Goal: Information Seeking & Learning: Check status

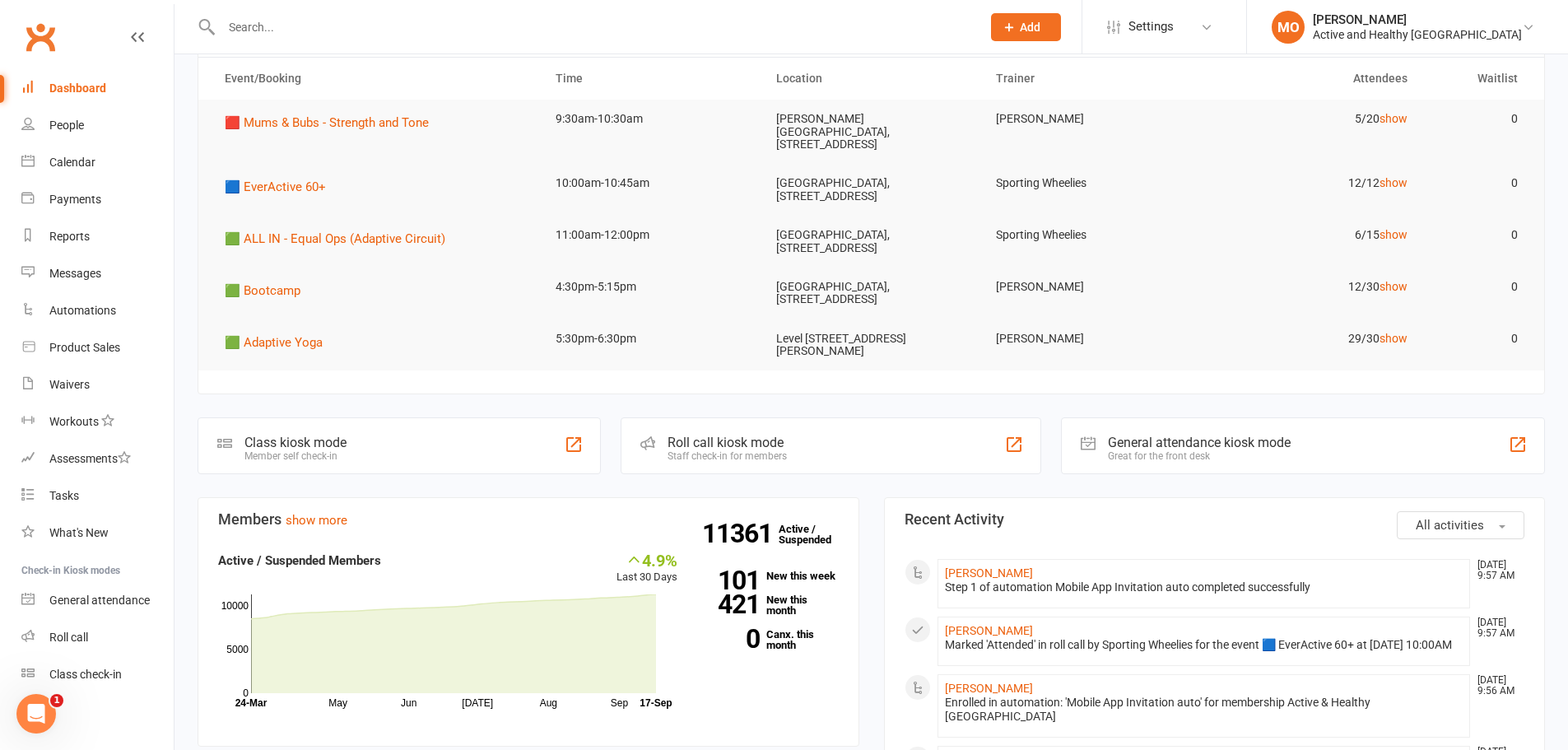
scroll to position [165, 0]
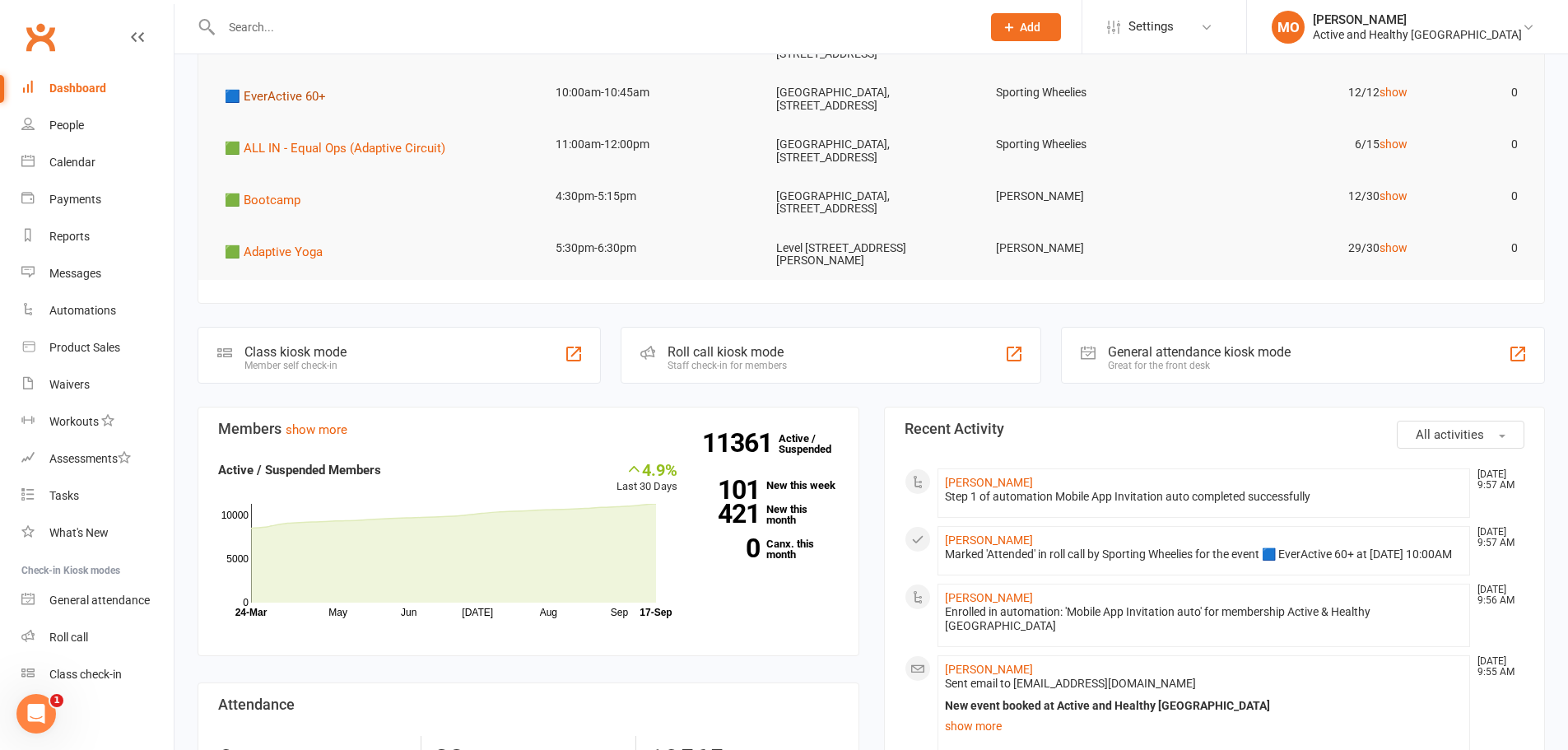
click at [257, 89] on span "🟦 EverActive 60+" at bounding box center [275, 95] width 101 height 14
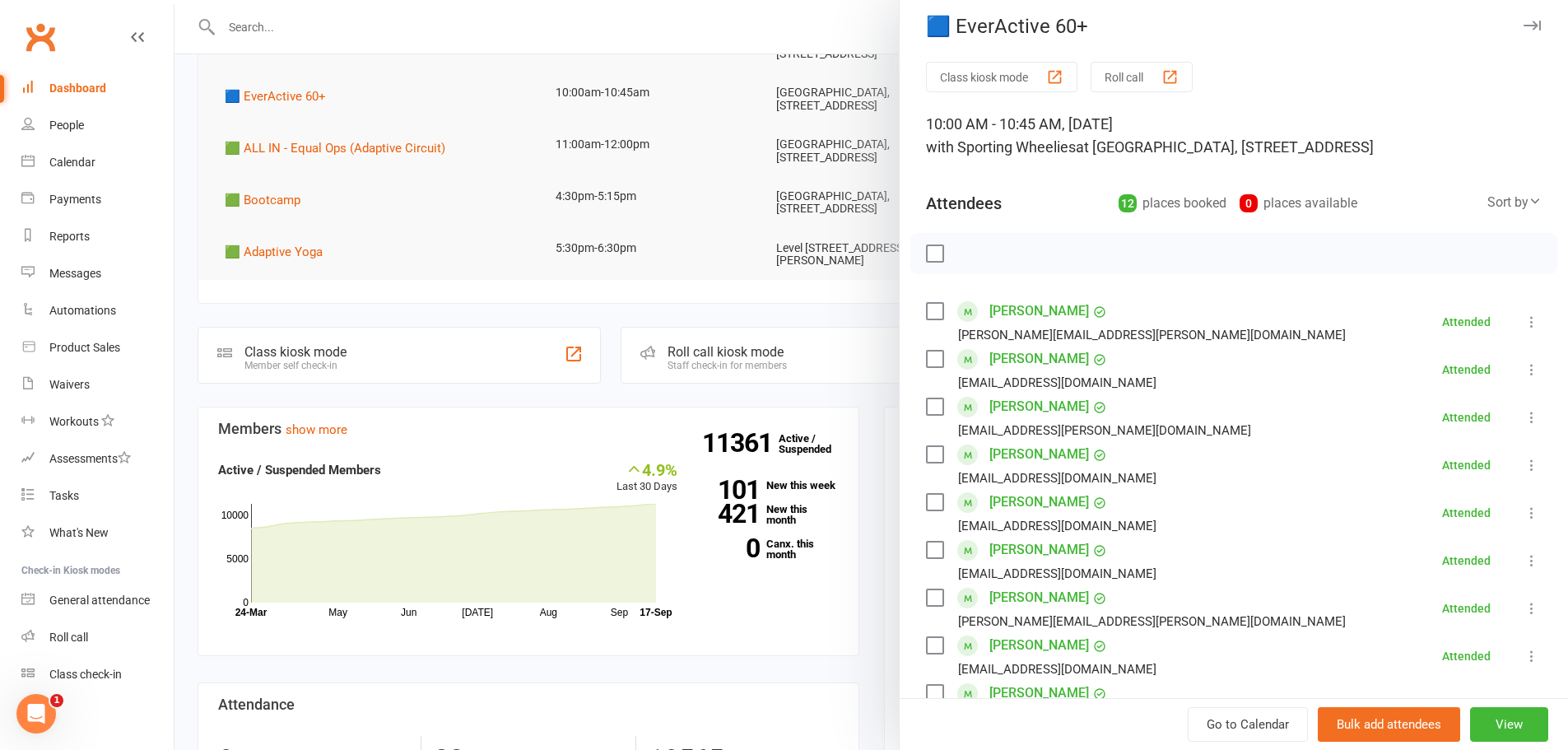
scroll to position [0, 0]
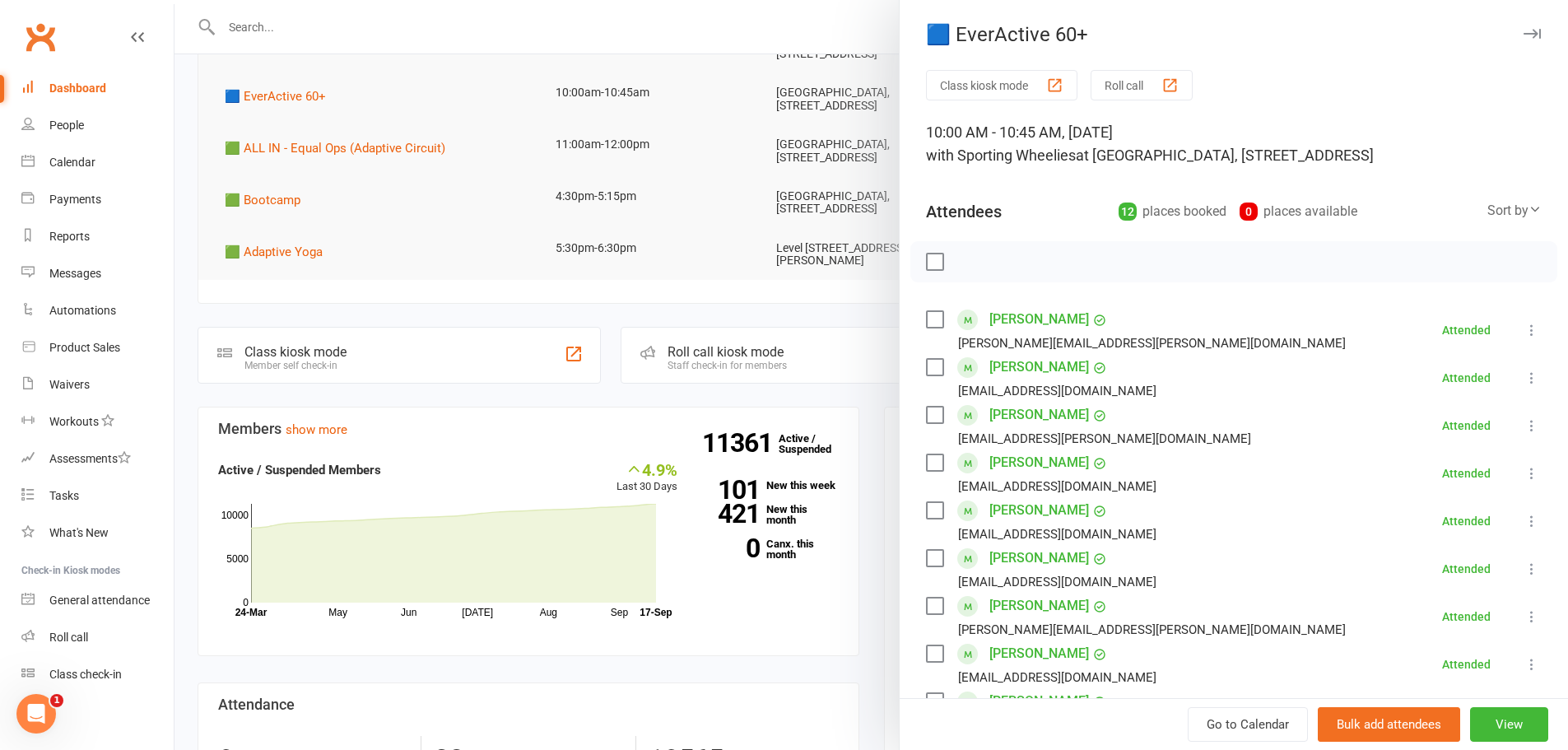
click at [256, 133] on div at bounding box center [871, 375] width 1393 height 750
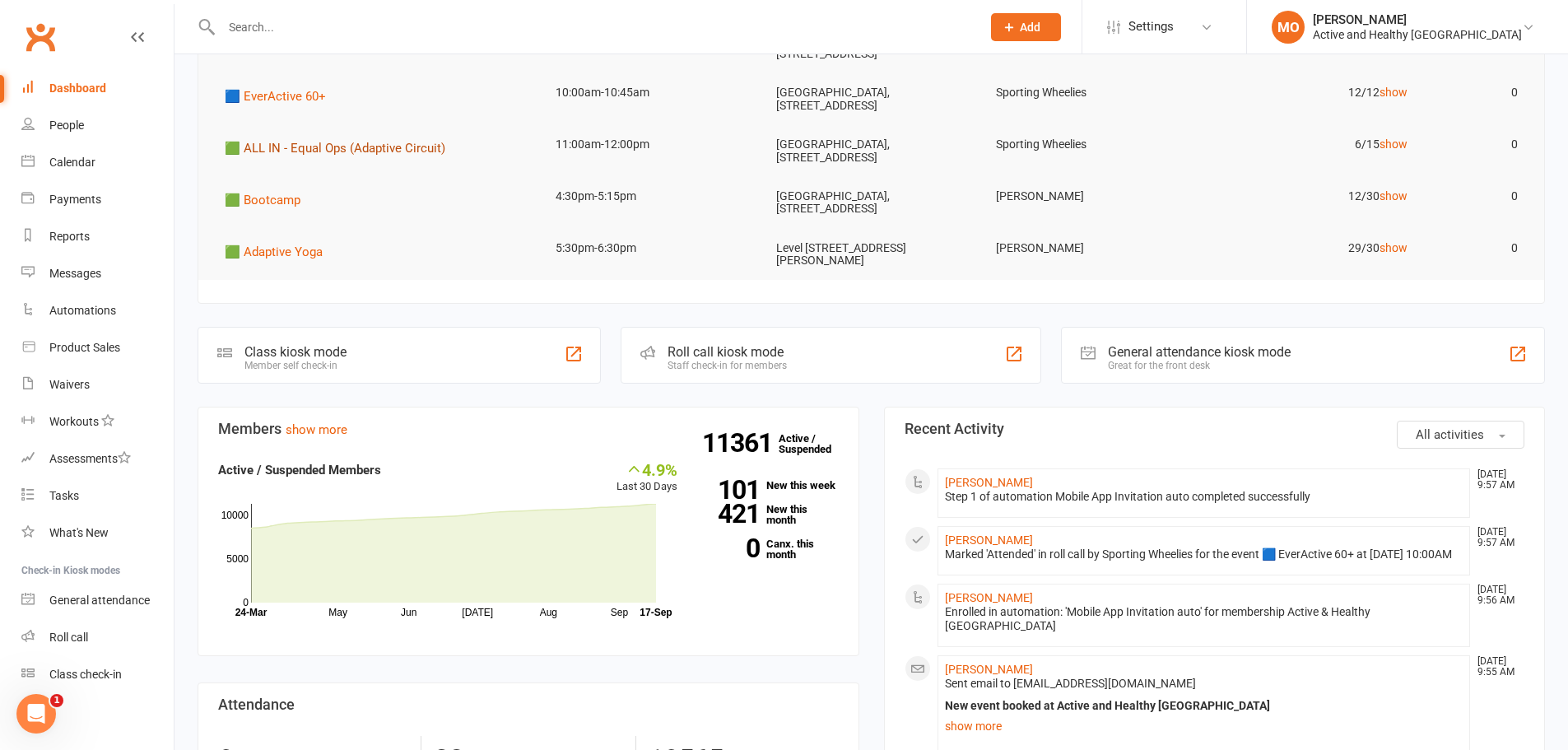
click at [294, 141] on span "🟩 ALL IN - Equal Ops (Adaptive Circuit)" at bounding box center [335, 147] width 221 height 14
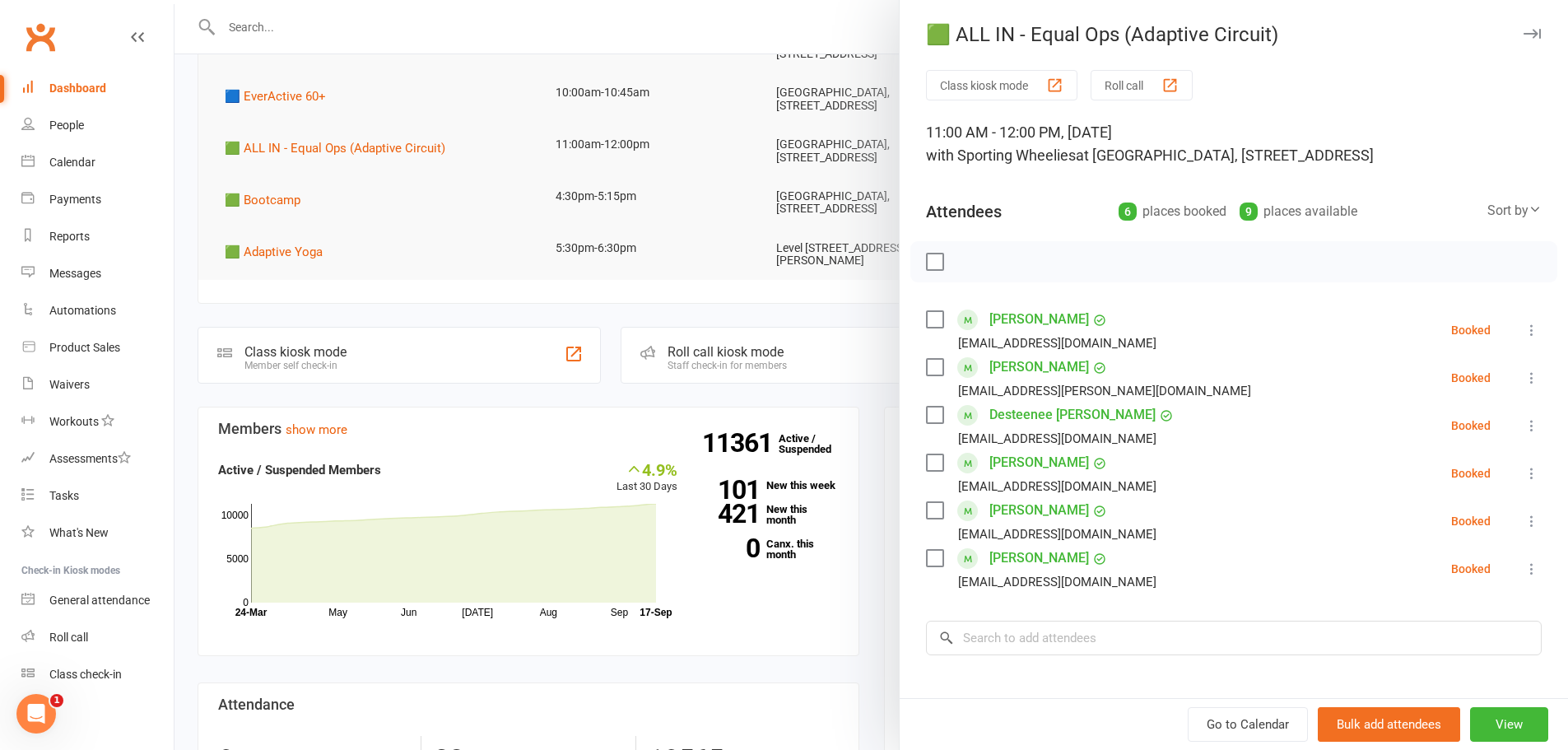
click at [501, 26] on div at bounding box center [871, 375] width 1393 height 750
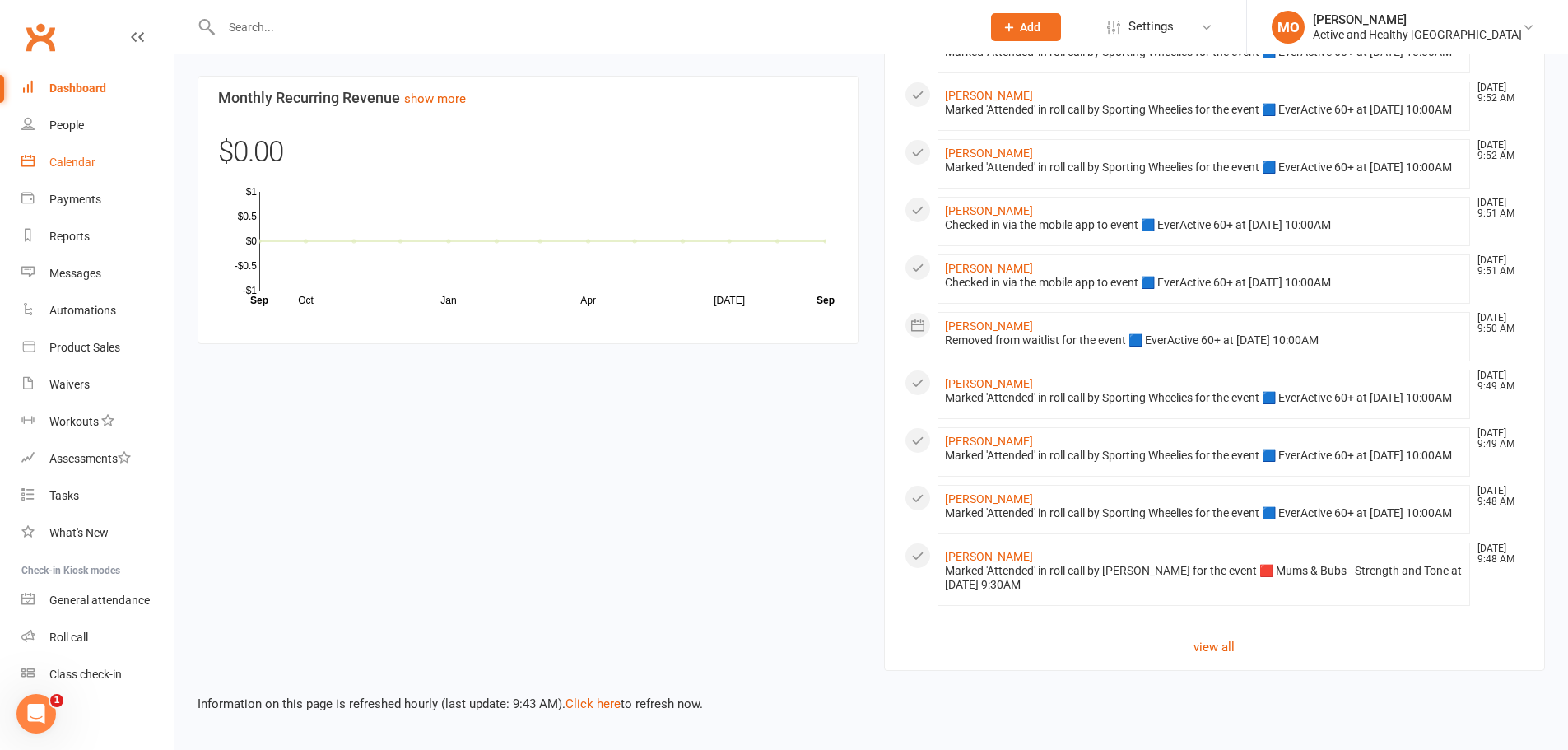
scroll to position [1297, 0]
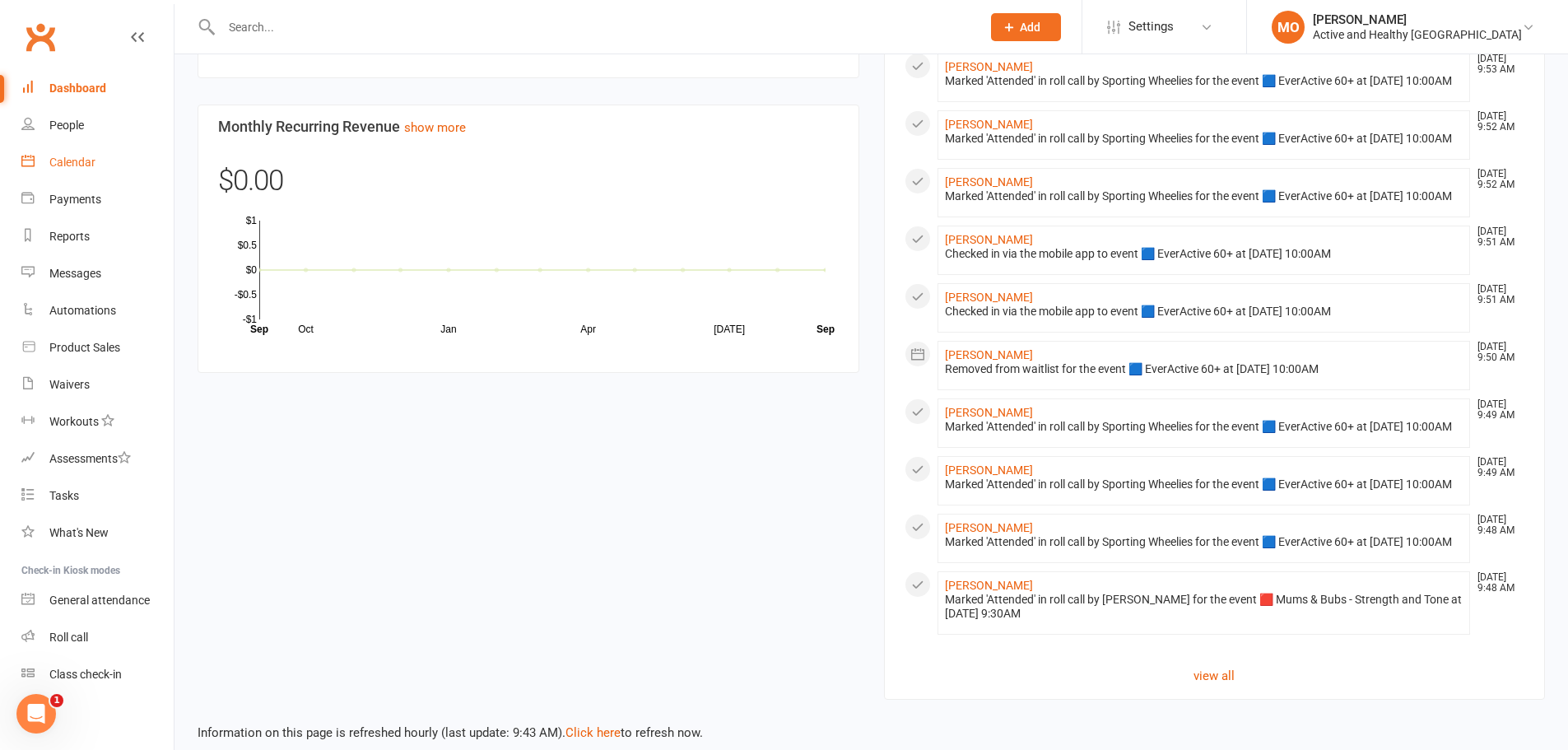
click at [82, 156] on div "Calendar" at bounding box center [72, 162] width 46 height 13
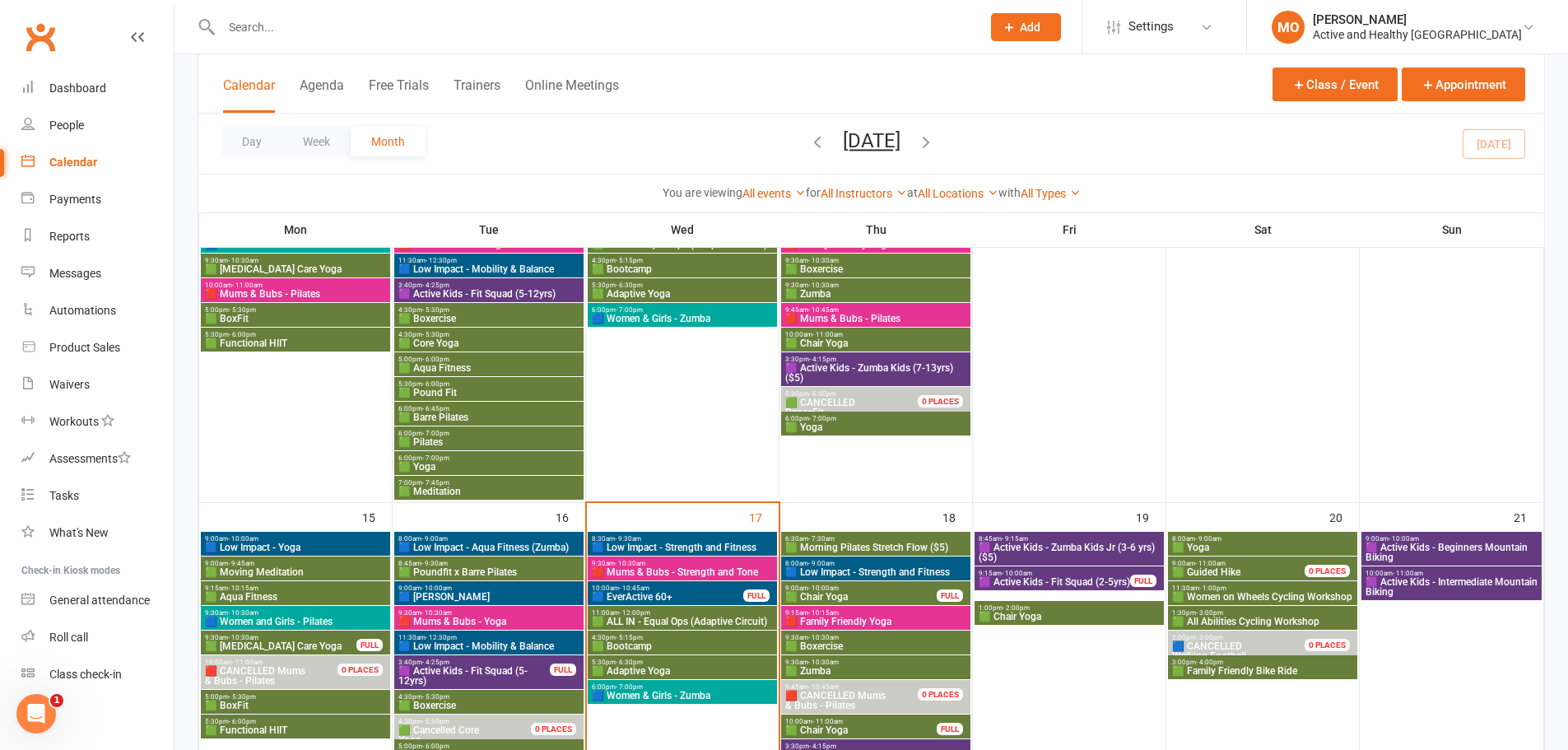
scroll to position [658, 0]
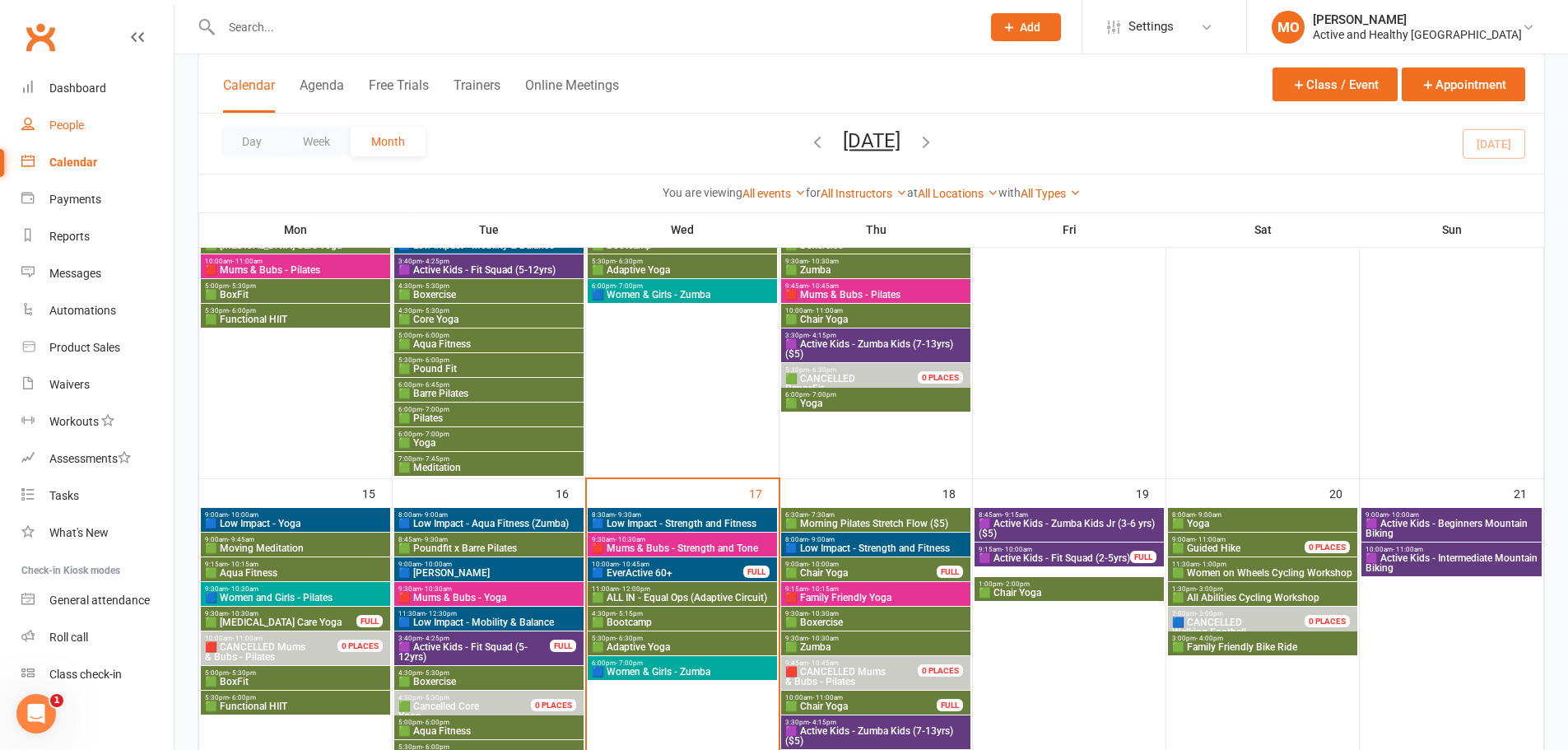
click at [59, 129] on div "People" at bounding box center [67, 125] width 35 height 13
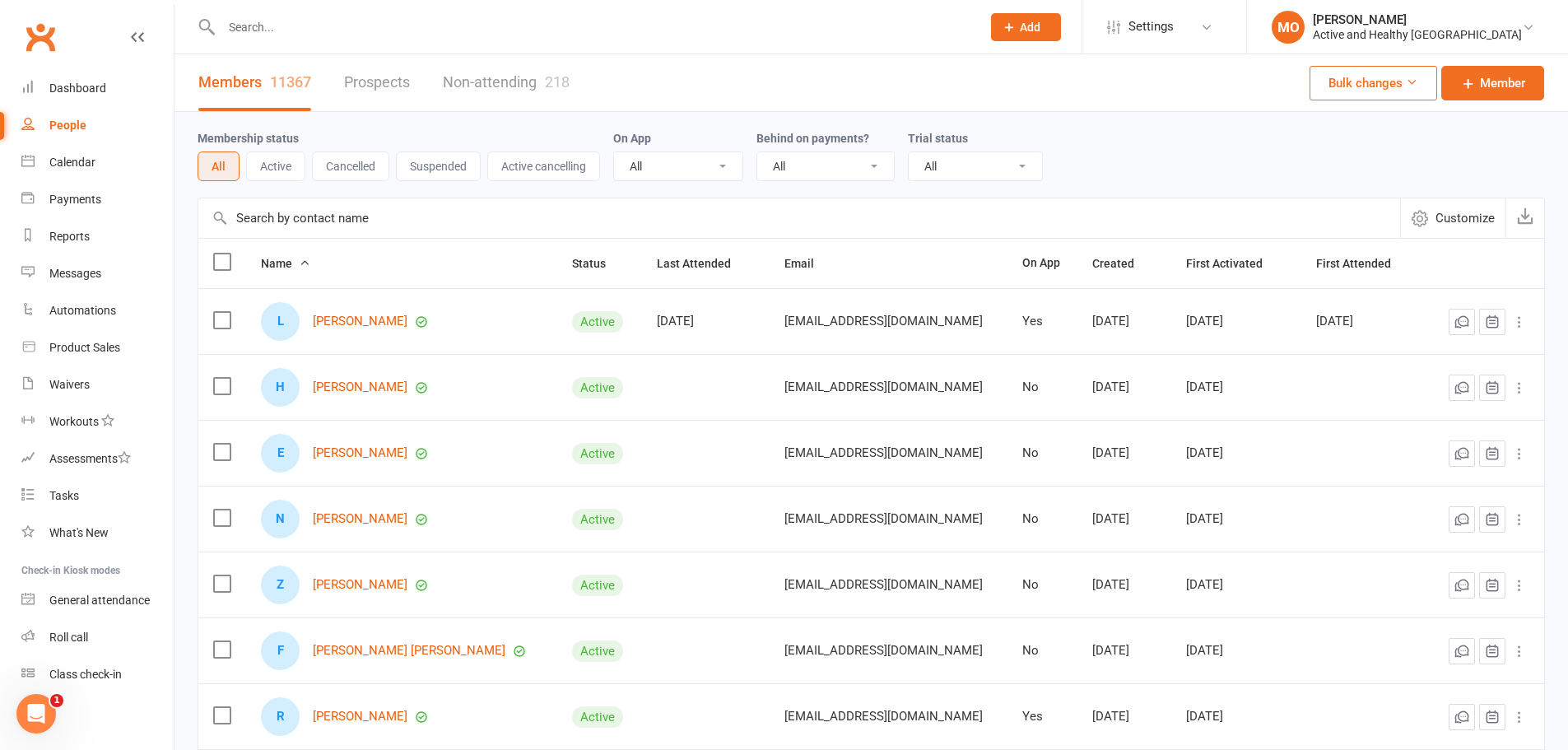
click at [305, 222] on input "text" at bounding box center [799, 218] width 1202 height 40
paste input "[EMAIL_ADDRESS][DOMAIN_NAME]"
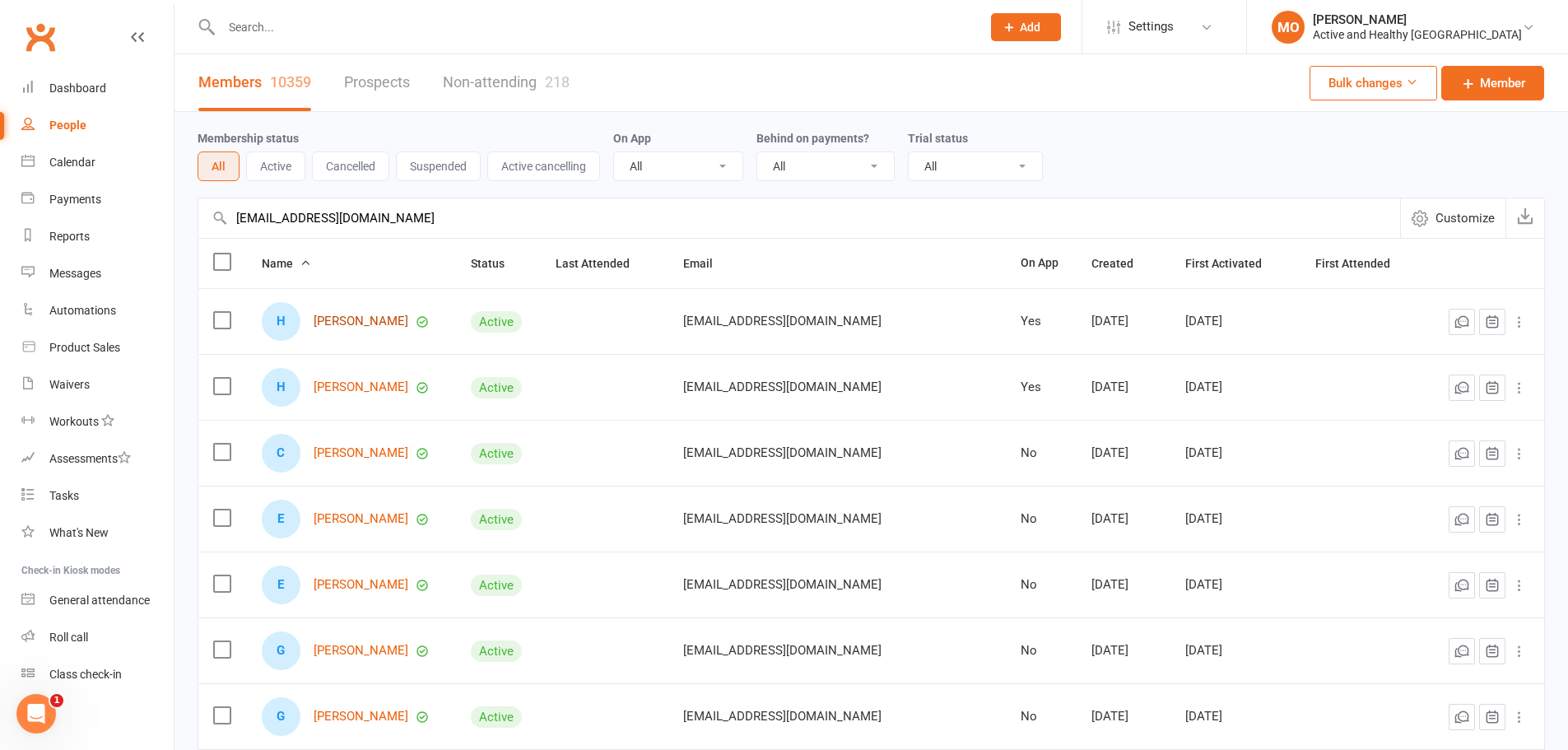
type input "[EMAIL_ADDRESS][DOMAIN_NAME]"
click at [355, 318] on link "[PERSON_NAME]" at bounding box center [361, 321] width 95 height 14
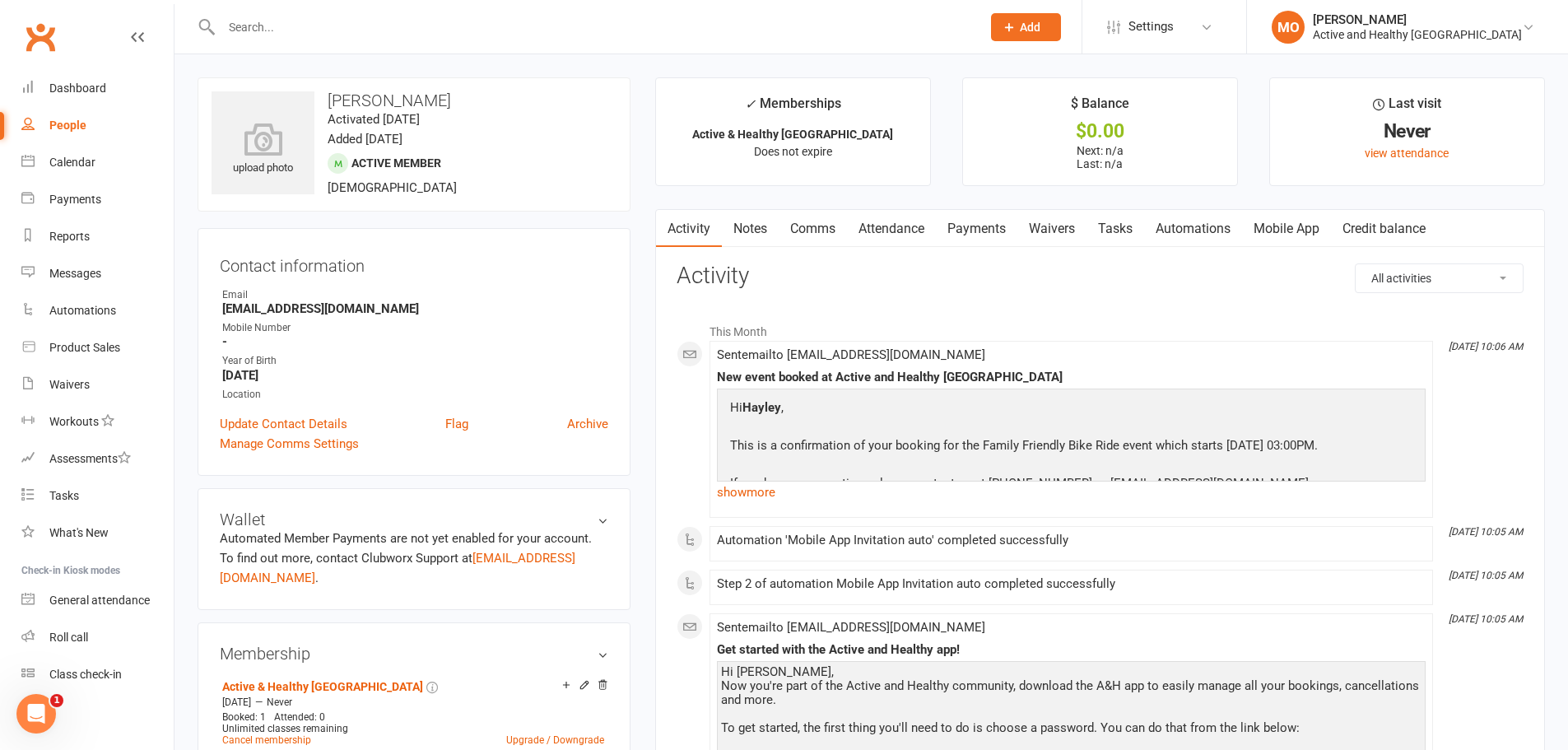
click at [897, 226] on link "Attendance" at bounding box center [891, 228] width 89 height 38
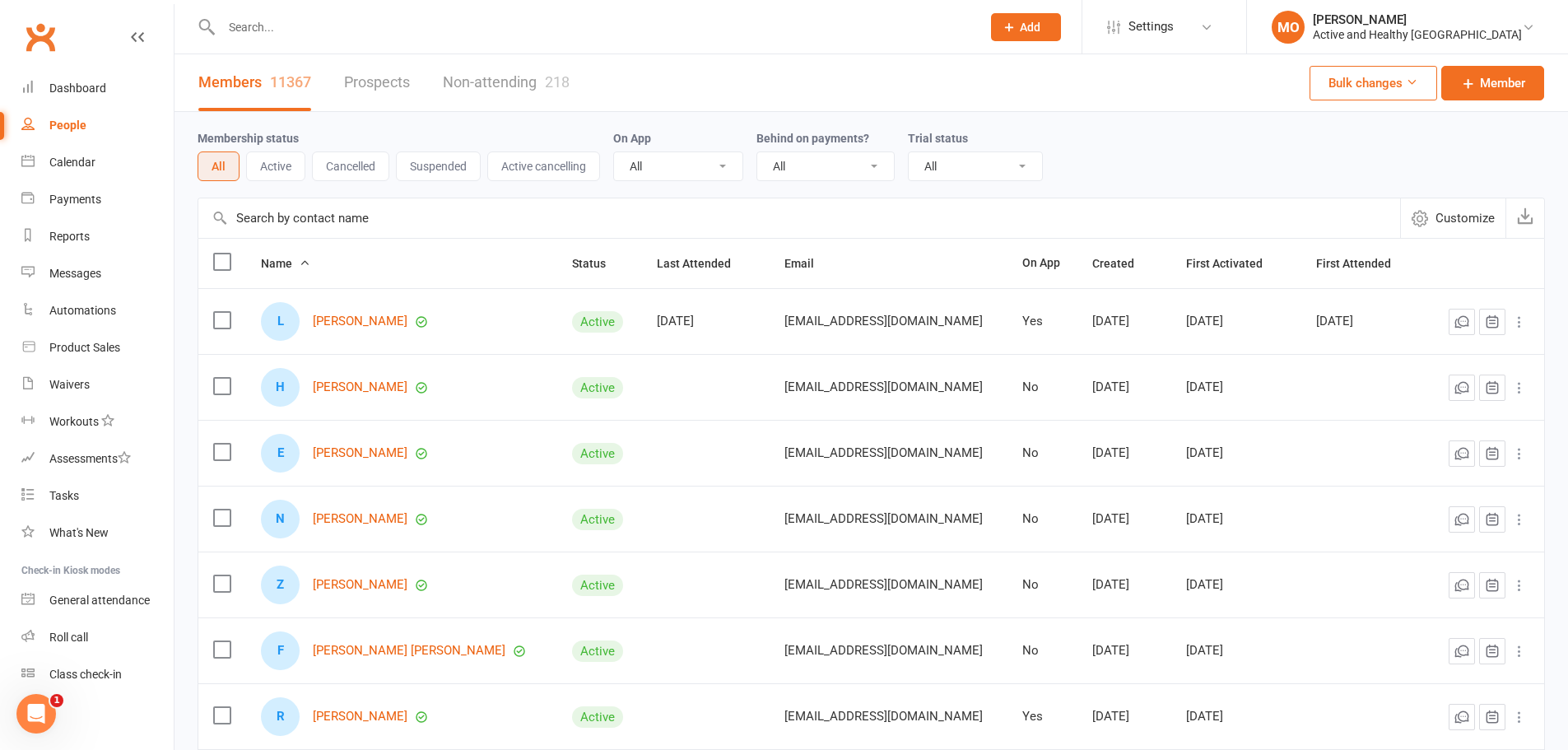
click at [291, 201] on input "text" at bounding box center [799, 218] width 1202 height 40
paste input "[EMAIL_ADDRESS][DOMAIN_NAME]"
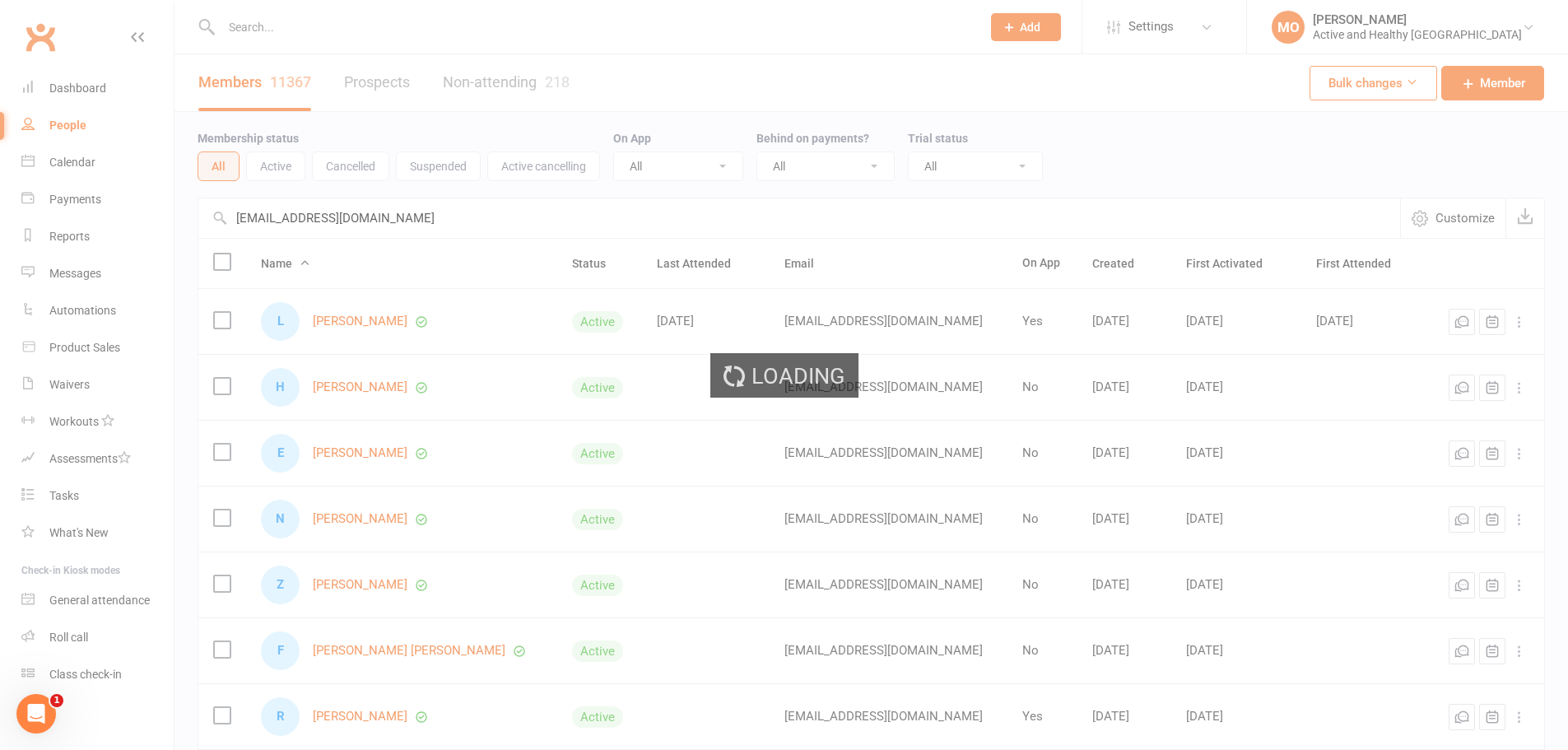
type input "[EMAIL_ADDRESS][DOMAIN_NAME]"
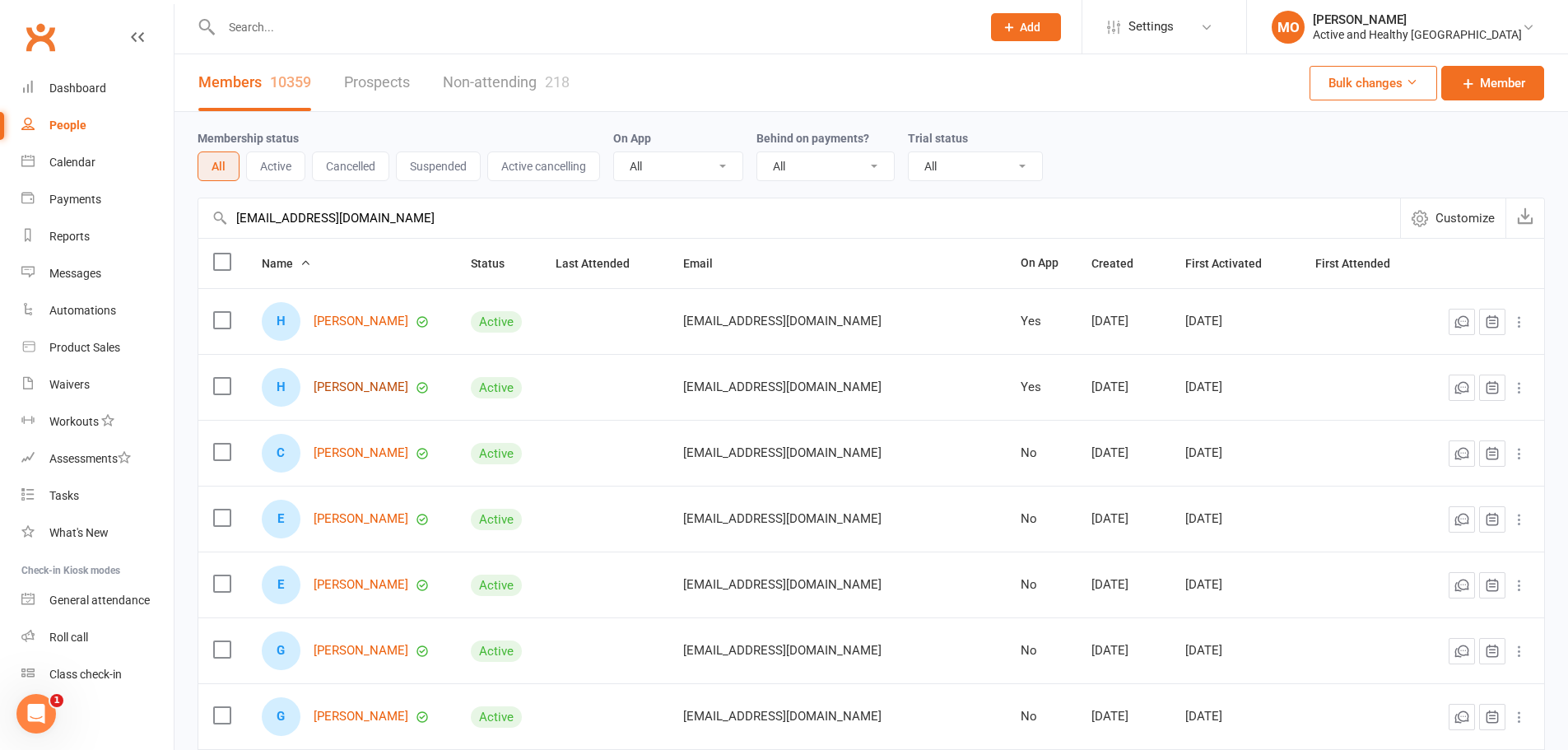
click at [346, 393] on link "[PERSON_NAME]" at bounding box center [361, 387] width 95 height 14
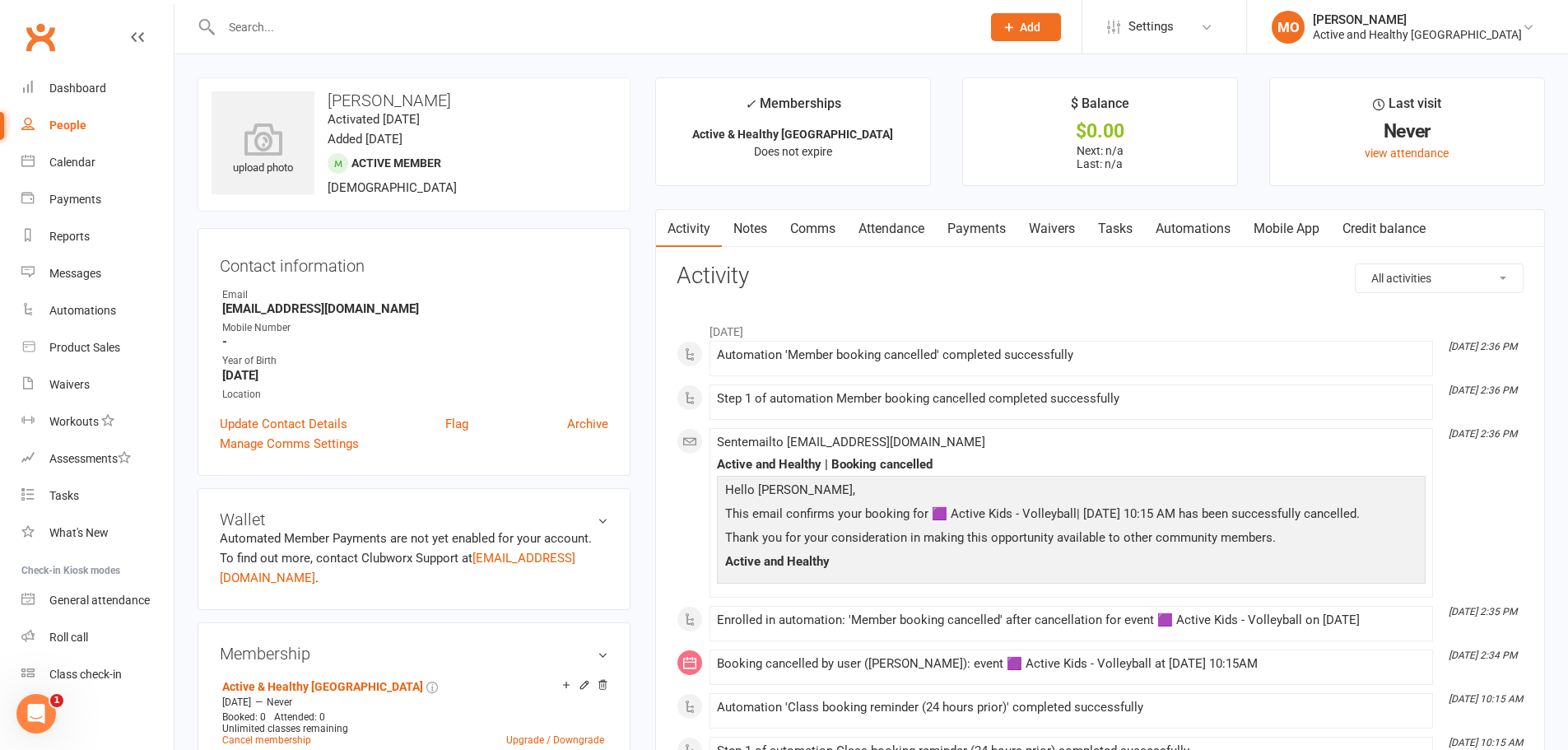
click at [918, 223] on link "Attendance" at bounding box center [891, 228] width 89 height 38
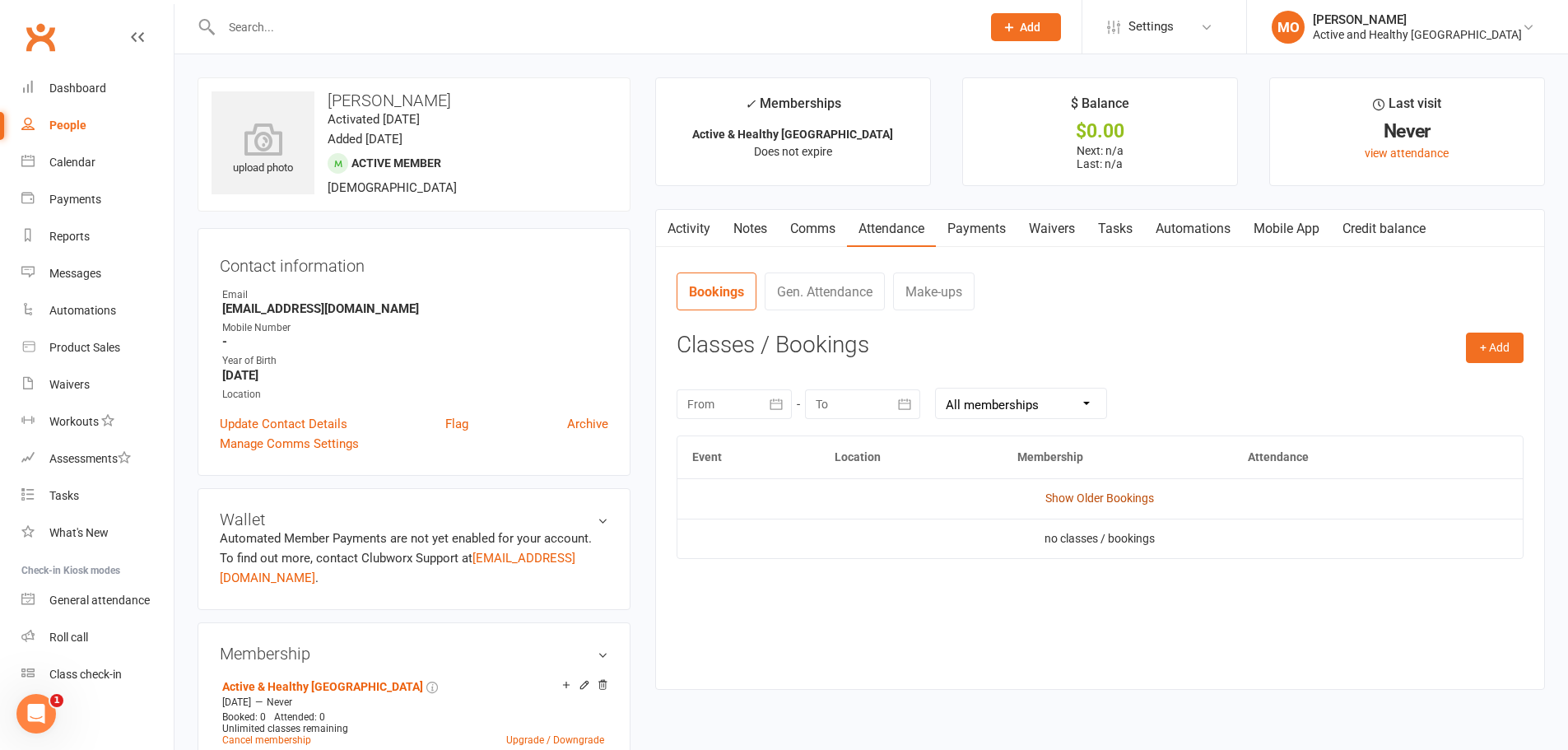
click at [1115, 496] on link "Show Older Bookings" at bounding box center [1099, 498] width 109 height 13
click at [1291, 233] on link "Mobile App" at bounding box center [1286, 228] width 89 height 38
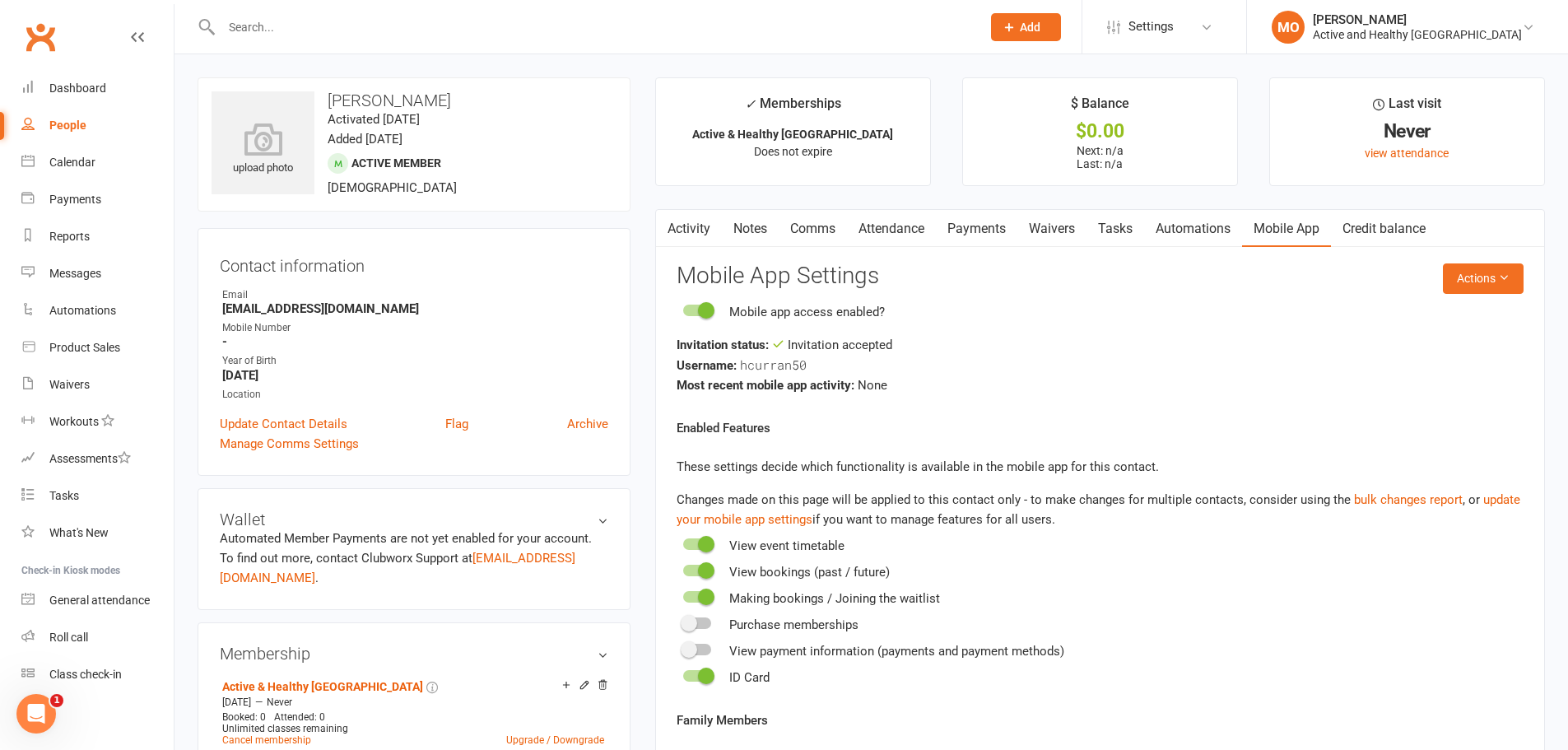
click at [681, 228] on link "Activity" at bounding box center [689, 228] width 66 height 38
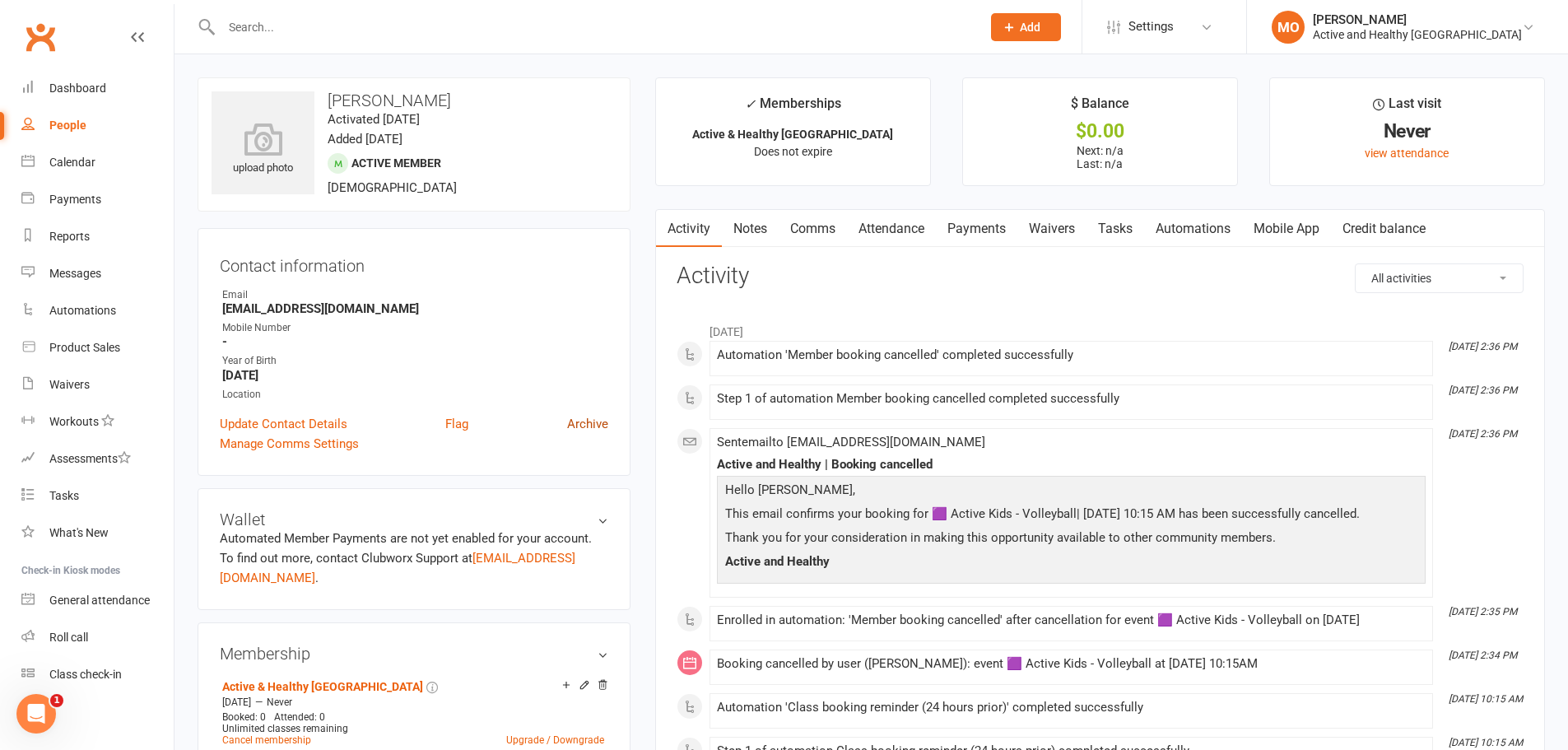
click at [599, 418] on link "Archive" at bounding box center [587, 423] width 41 height 19
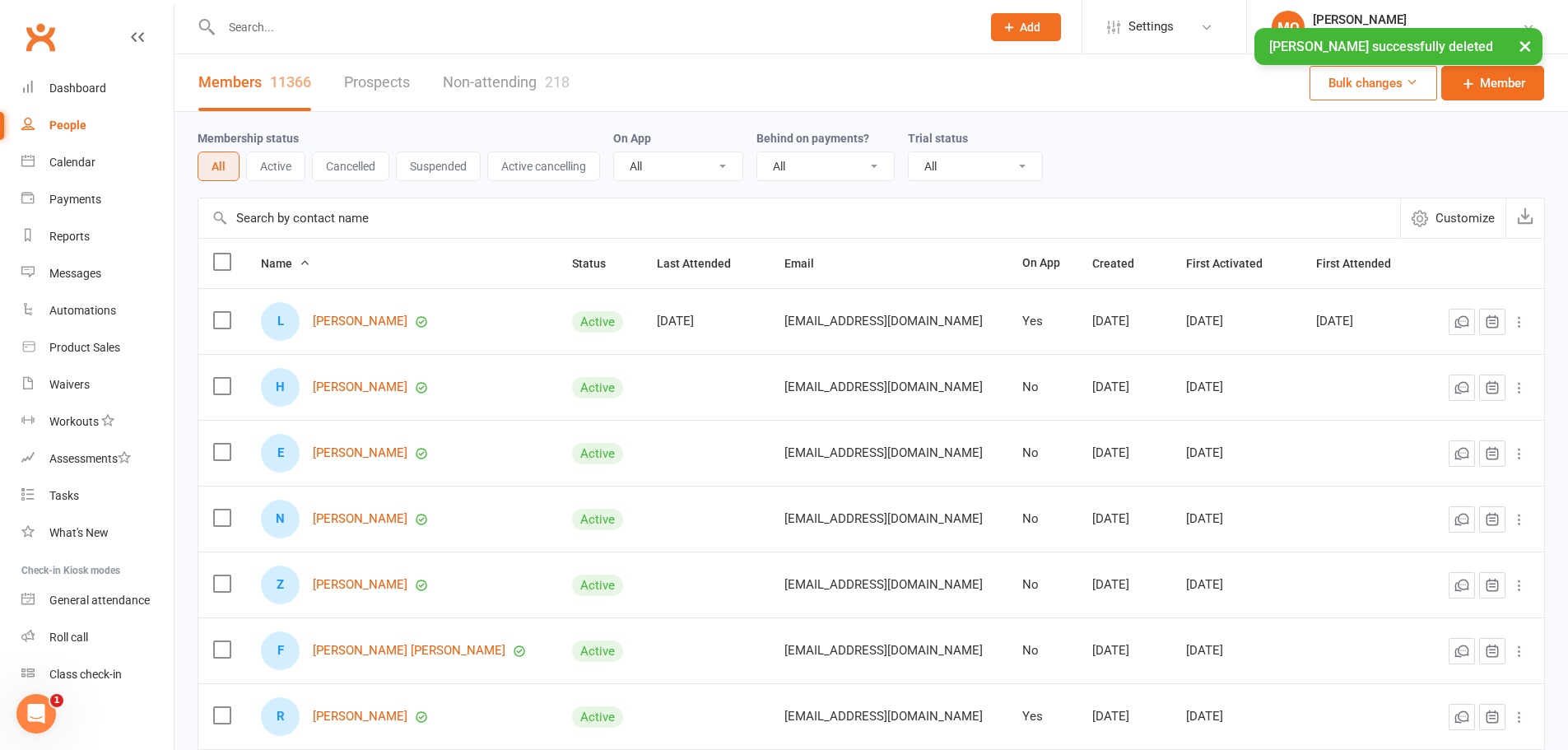
click at [350, 224] on input "text" at bounding box center [799, 218] width 1202 height 40
paste input "[EMAIL_ADDRESS][DOMAIN_NAME]"
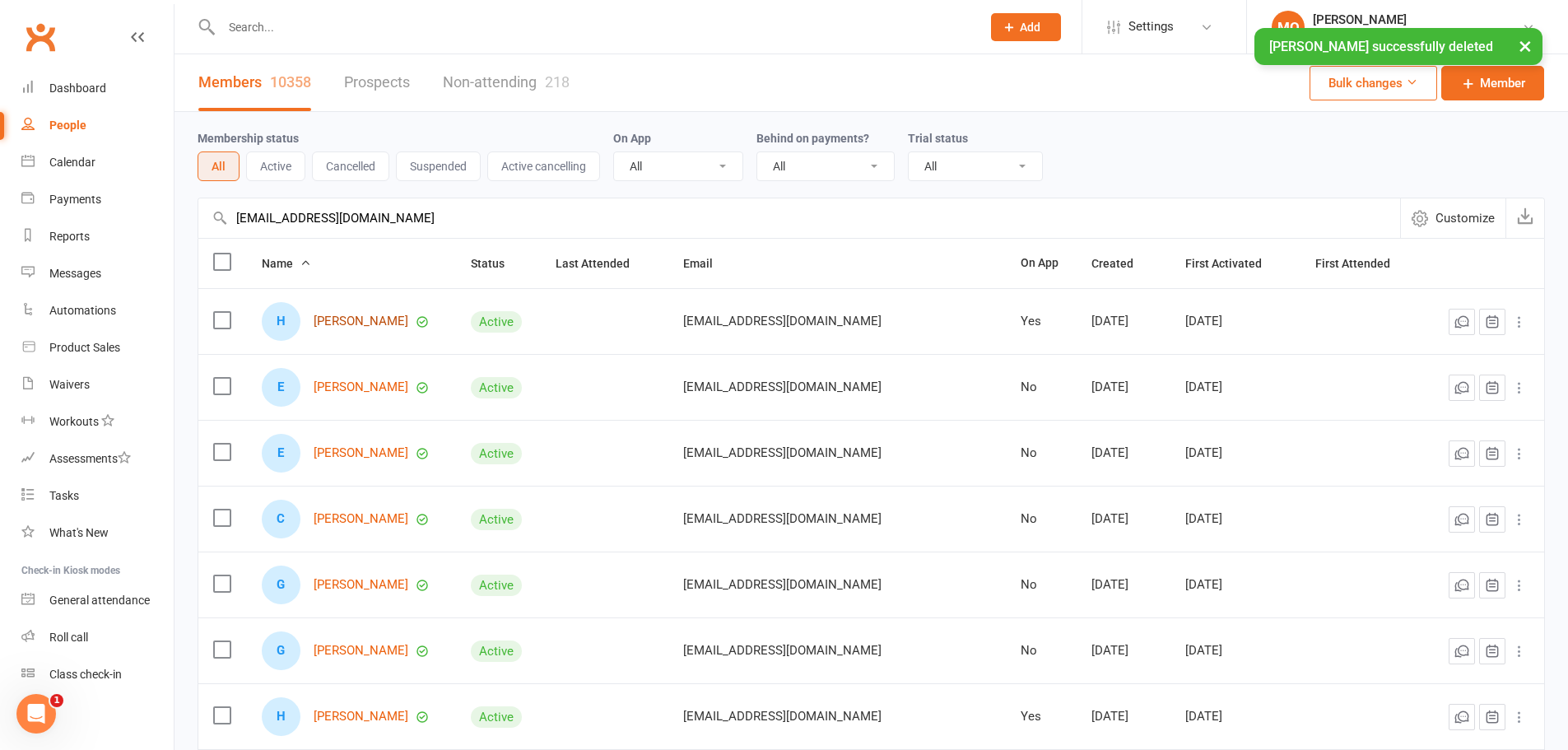
type input "[EMAIL_ADDRESS][DOMAIN_NAME]"
click at [368, 320] on link "[PERSON_NAME]" at bounding box center [361, 321] width 95 height 14
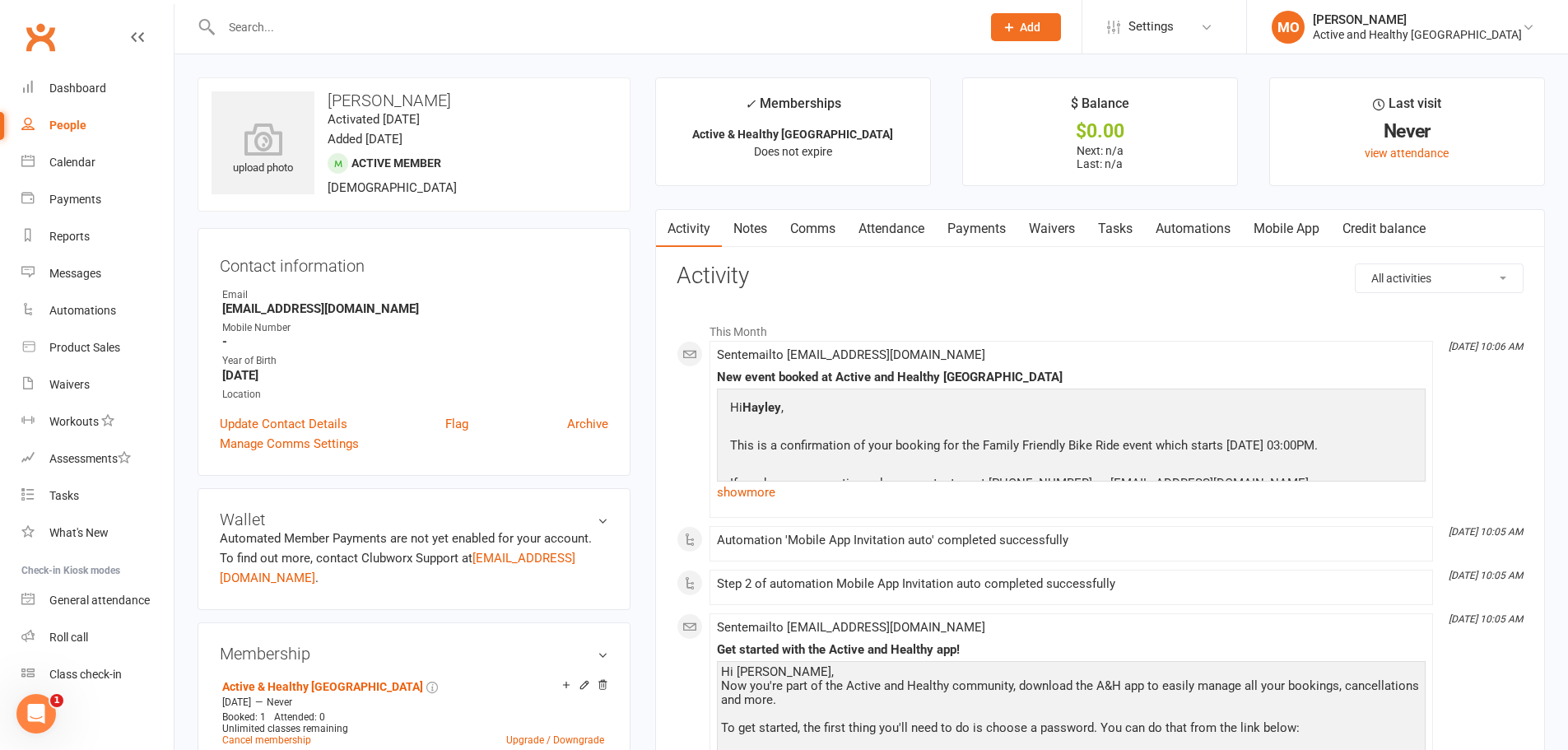
click at [1305, 232] on link "Mobile App" at bounding box center [1286, 228] width 89 height 38
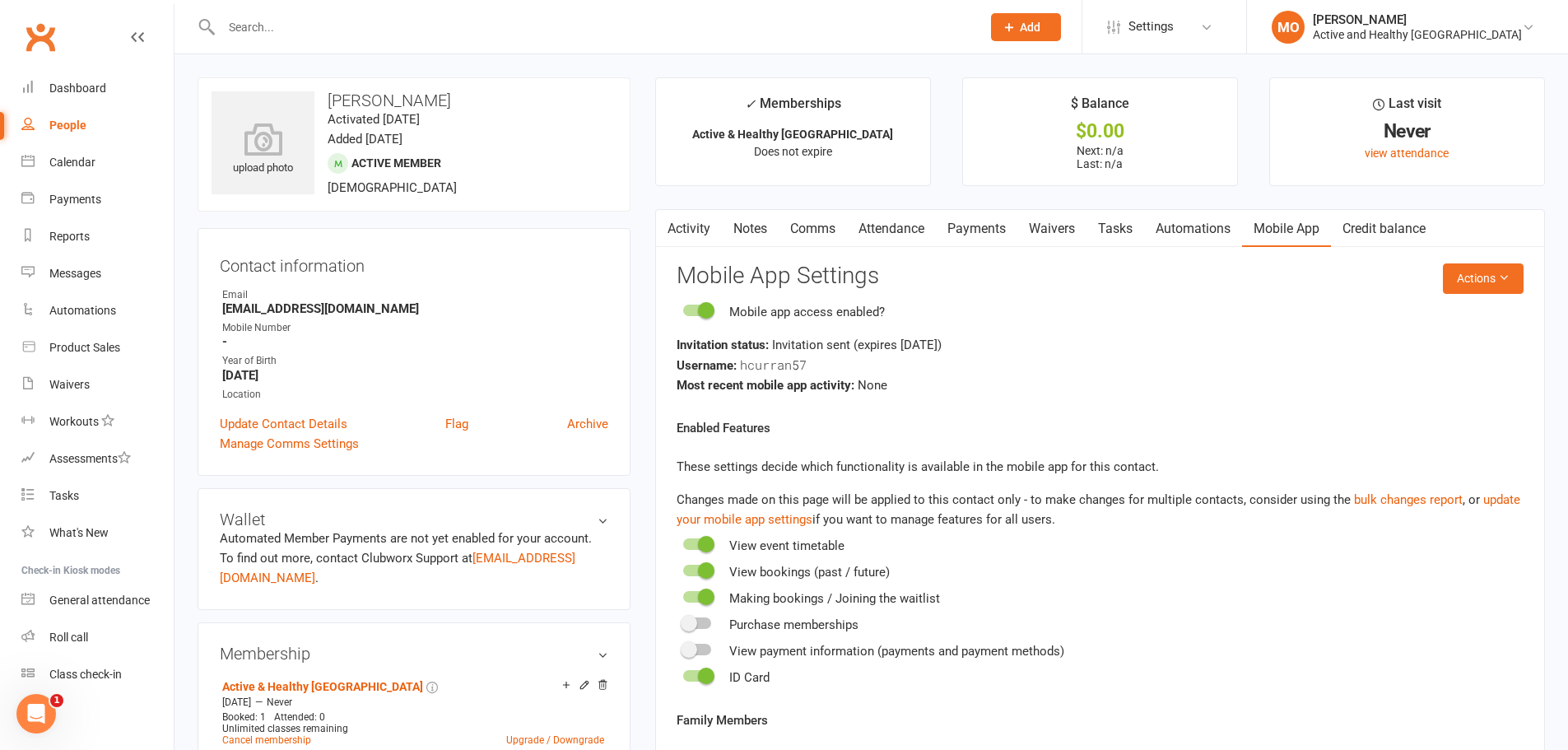
click at [701, 228] on link "Activity" at bounding box center [689, 228] width 66 height 38
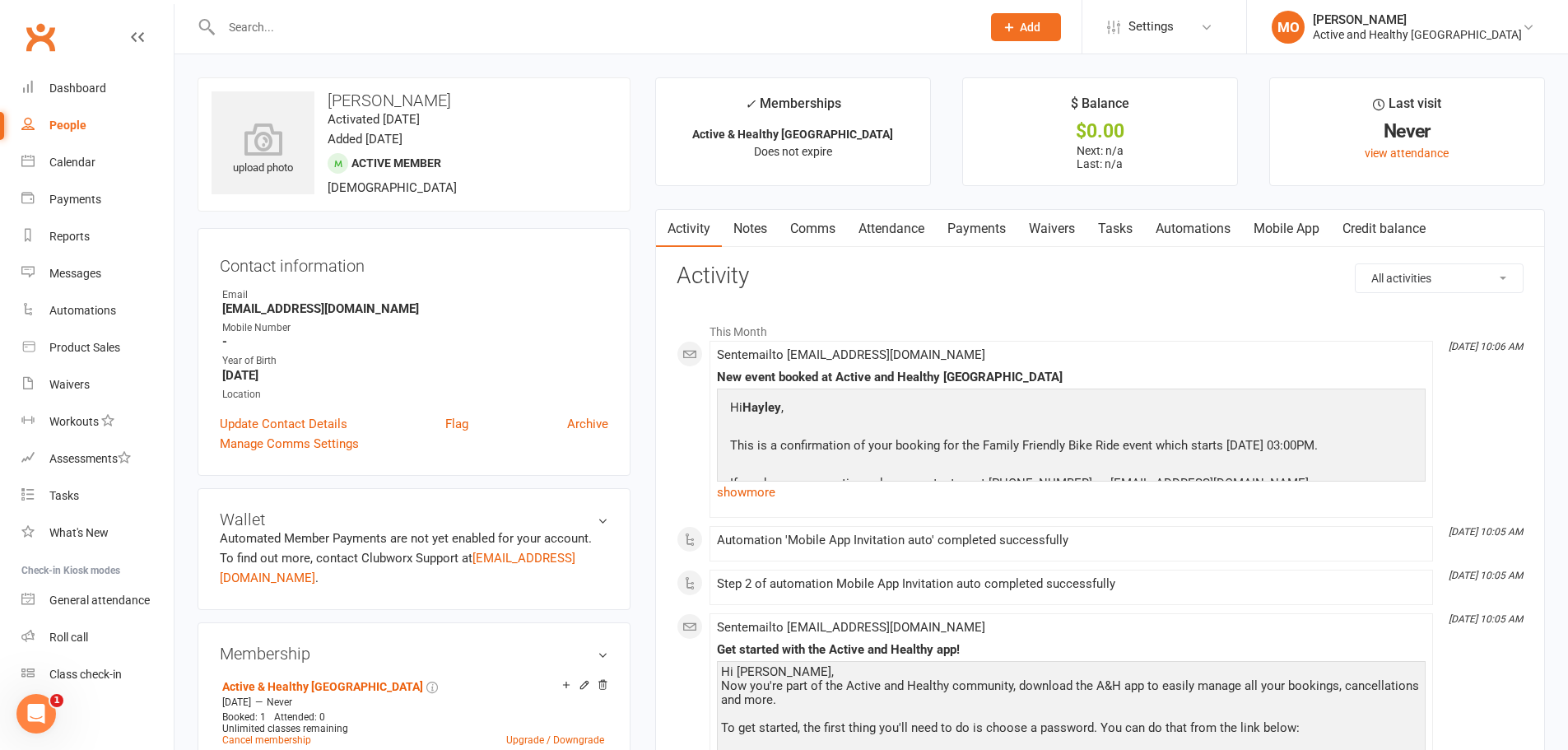
drag, startPoint x: 66, startPoint y: 121, endPoint x: 467, endPoint y: 137, distance: 401.3
click at [66, 121] on div "People" at bounding box center [68, 125] width 37 height 13
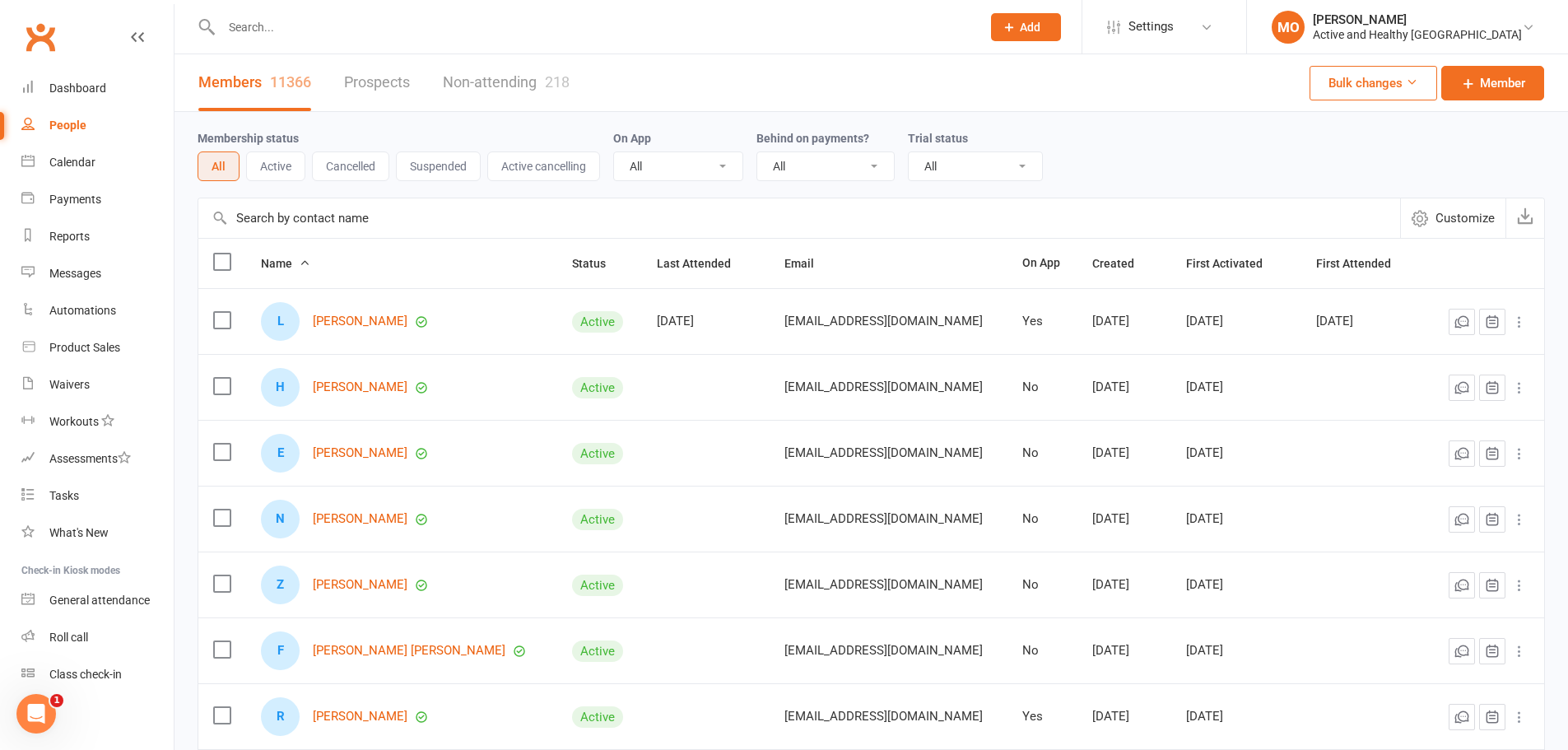
click at [472, 228] on input "text" at bounding box center [799, 218] width 1202 height 40
paste input "[EMAIL_ADDRESS][DOMAIN_NAME]"
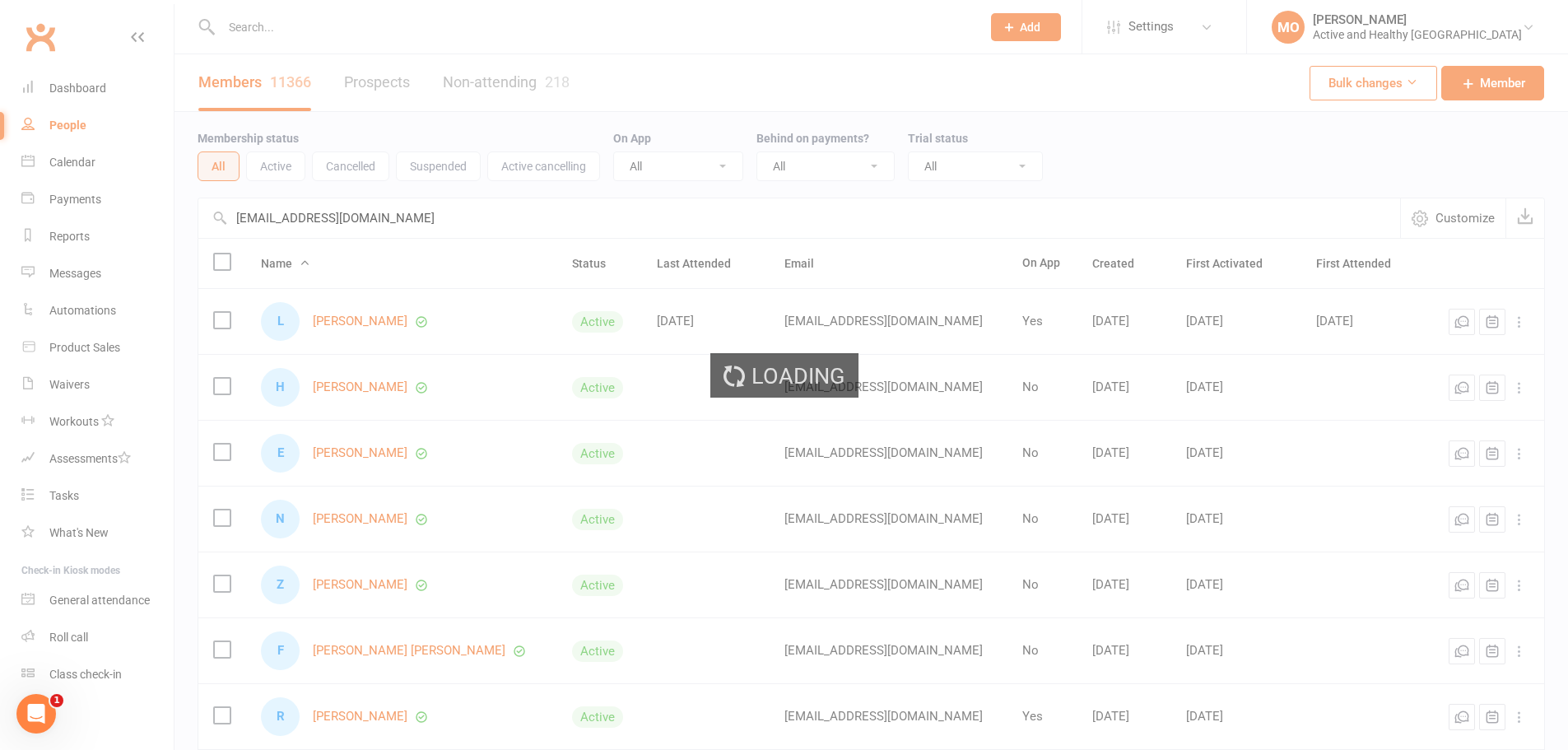
type input "[EMAIL_ADDRESS][DOMAIN_NAME]"
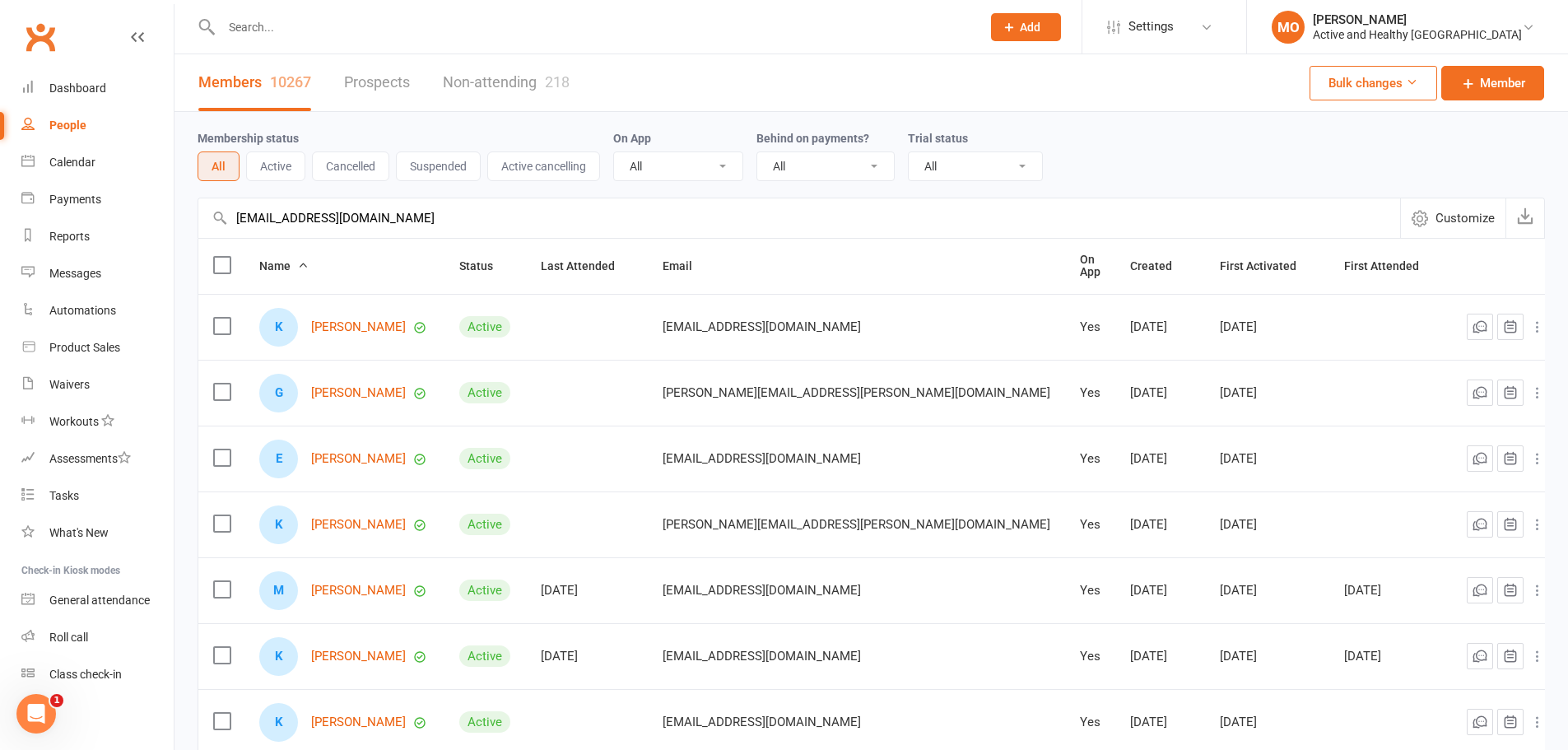
drag, startPoint x: 382, startPoint y: 222, endPoint x: 18, endPoint y: 227, distance: 364.0
click at [37, 225] on ui-view "Prospect Member Non-attending contact Class / event Appointment Task Membership…" at bounding box center [784, 539] width 1568 height 1070
paste input "[EMAIL_ADDRESS][DOMAIN_NAME]"
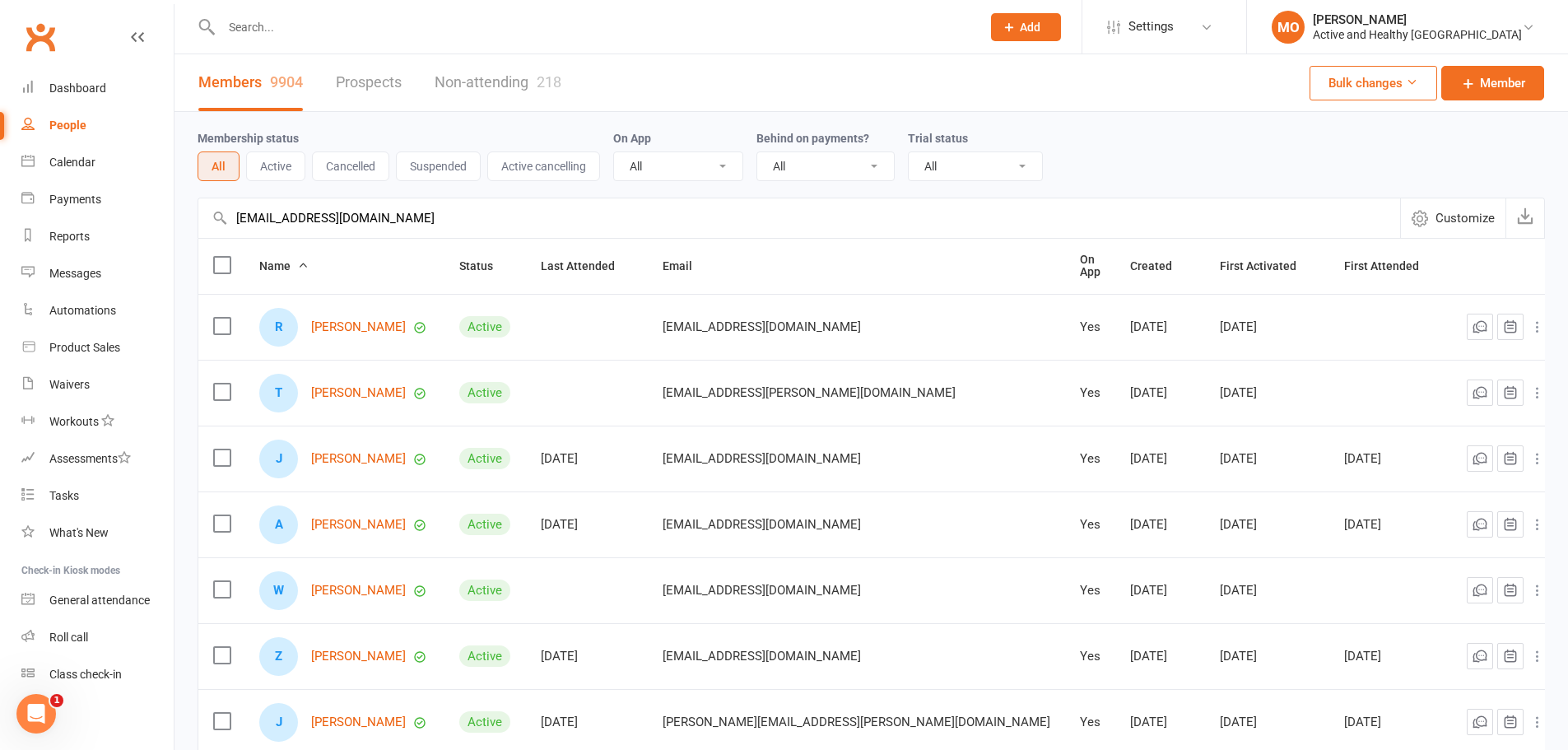
type input "[EMAIL_ADDRESS][DOMAIN_NAME]"
click at [105, 85] on link "Dashboard" at bounding box center [97, 89] width 152 height 37
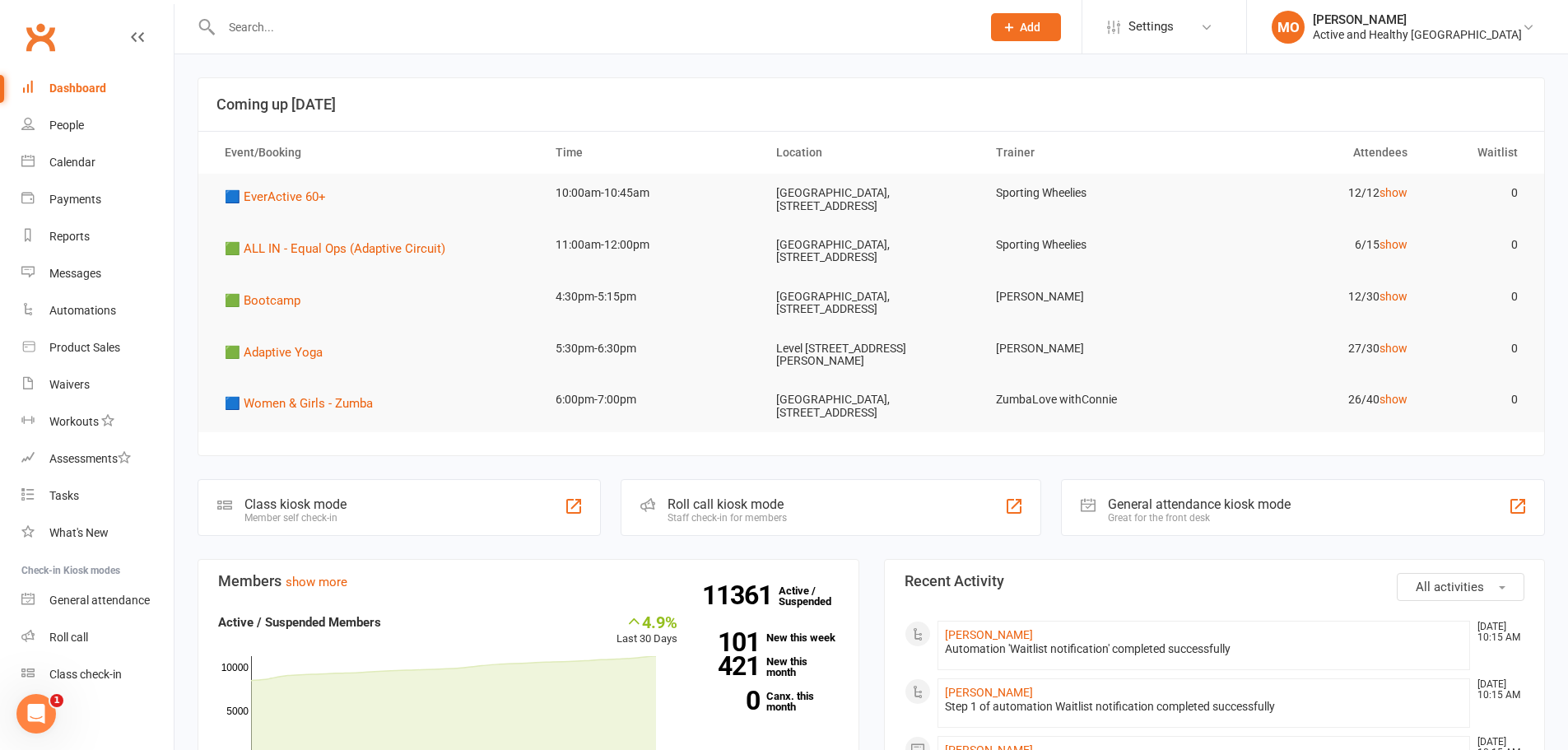
click at [285, 49] on div at bounding box center [583, 26] width 772 height 53
click at [291, 29] on input "text" at bounding box center [593, 27] width 753 height 23
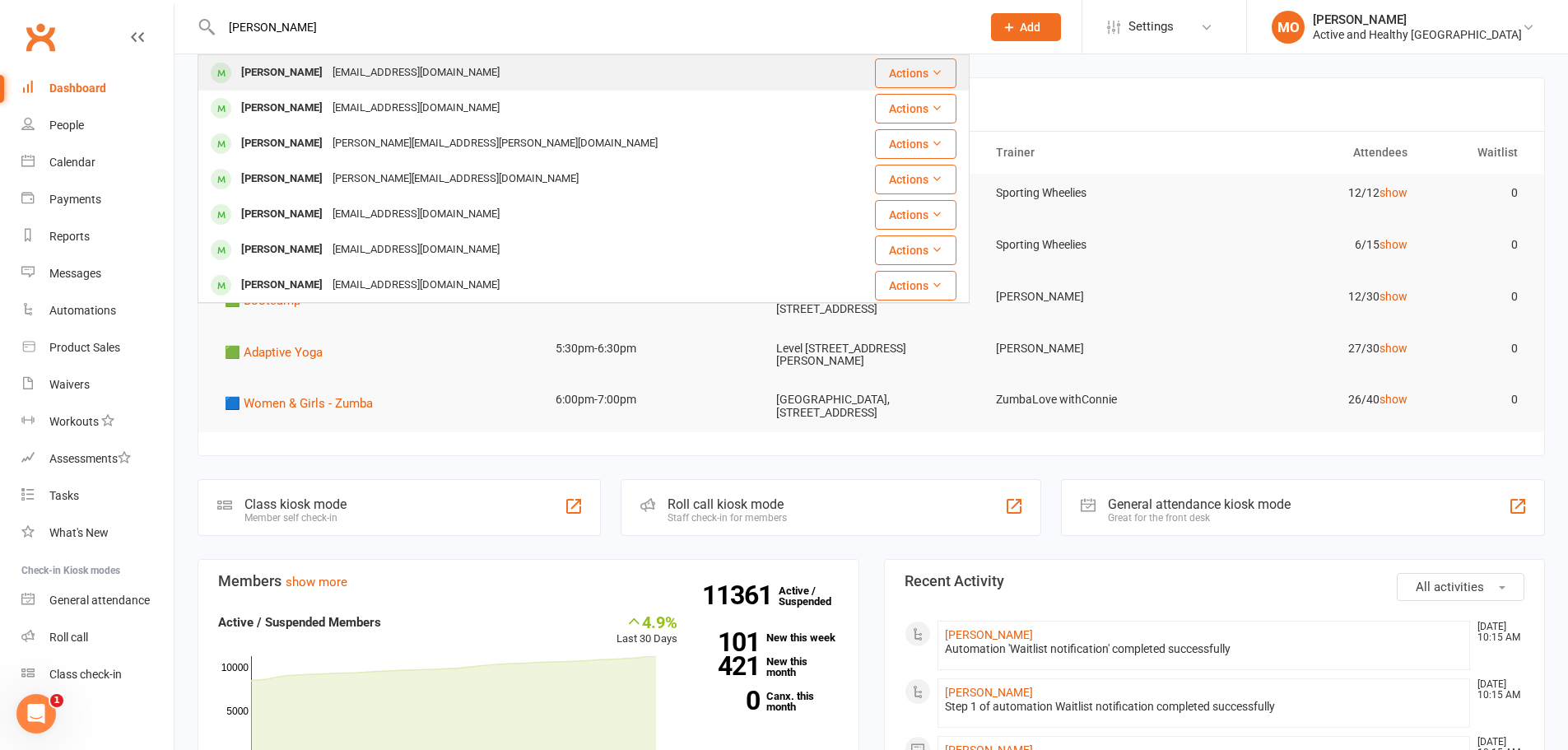
type input "[PERSON_NAME]"
click at [354, 80] on div "[EMAIL_ADDRESS][DOMAIN_NAME]" at bounding box center [417, 72] width 177 height 24
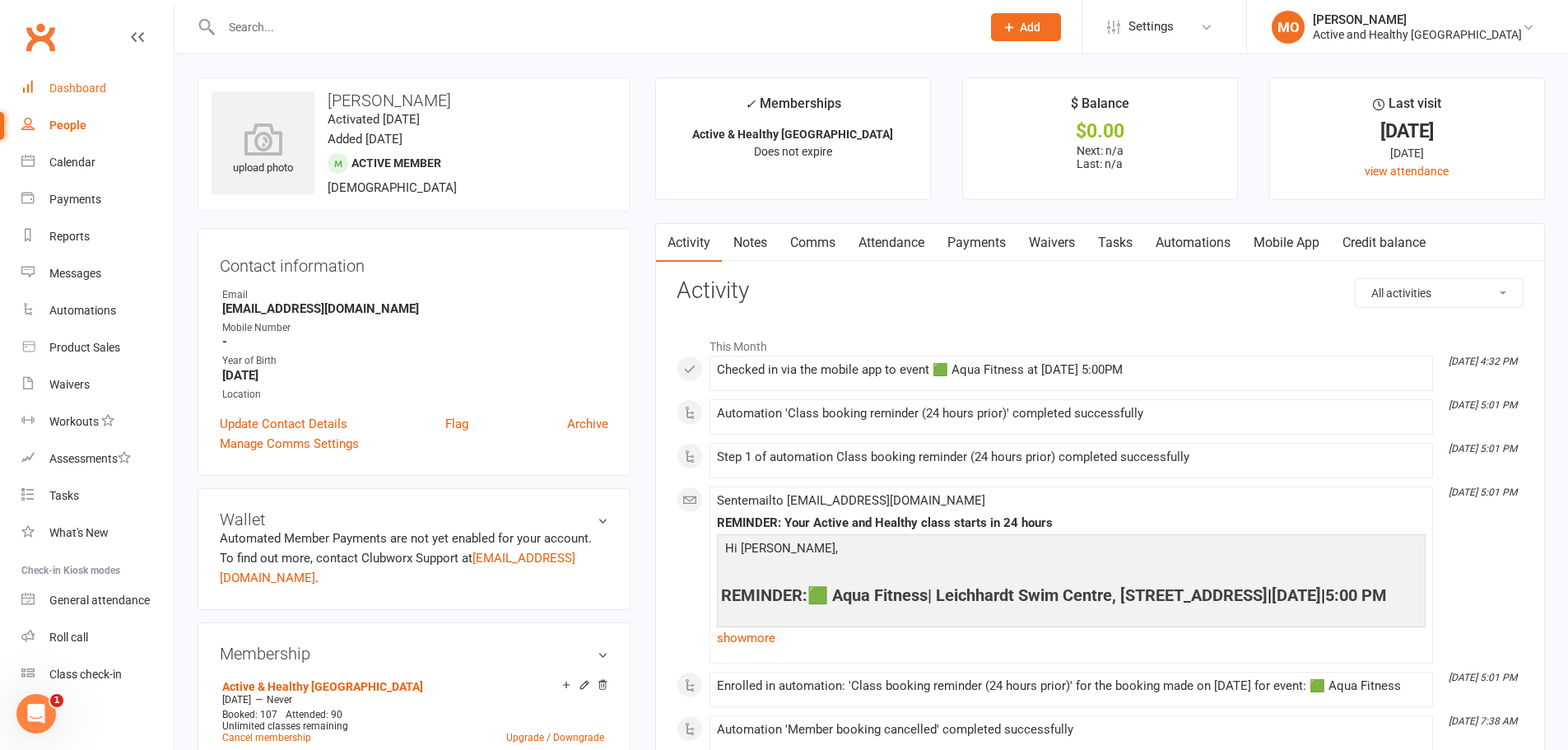
click at [93, 90] on div "Dashboard" at bounding box center [77, 89] width 57 height 13
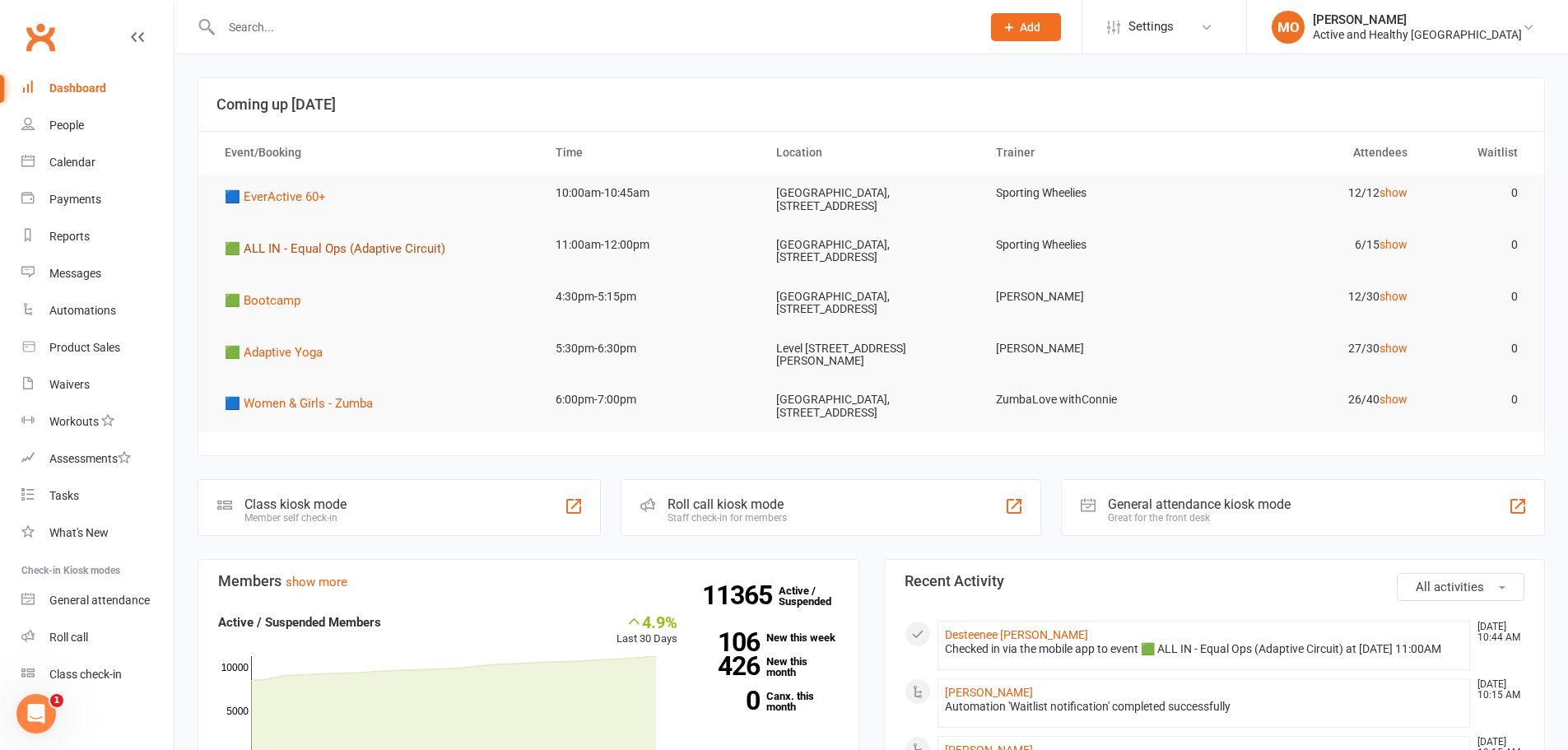
click at [284, 245] on span "🟩 ALL IN - Equal Ops (Adaptive Circuit)" at bounding box center [335, 248] width 221 height 14
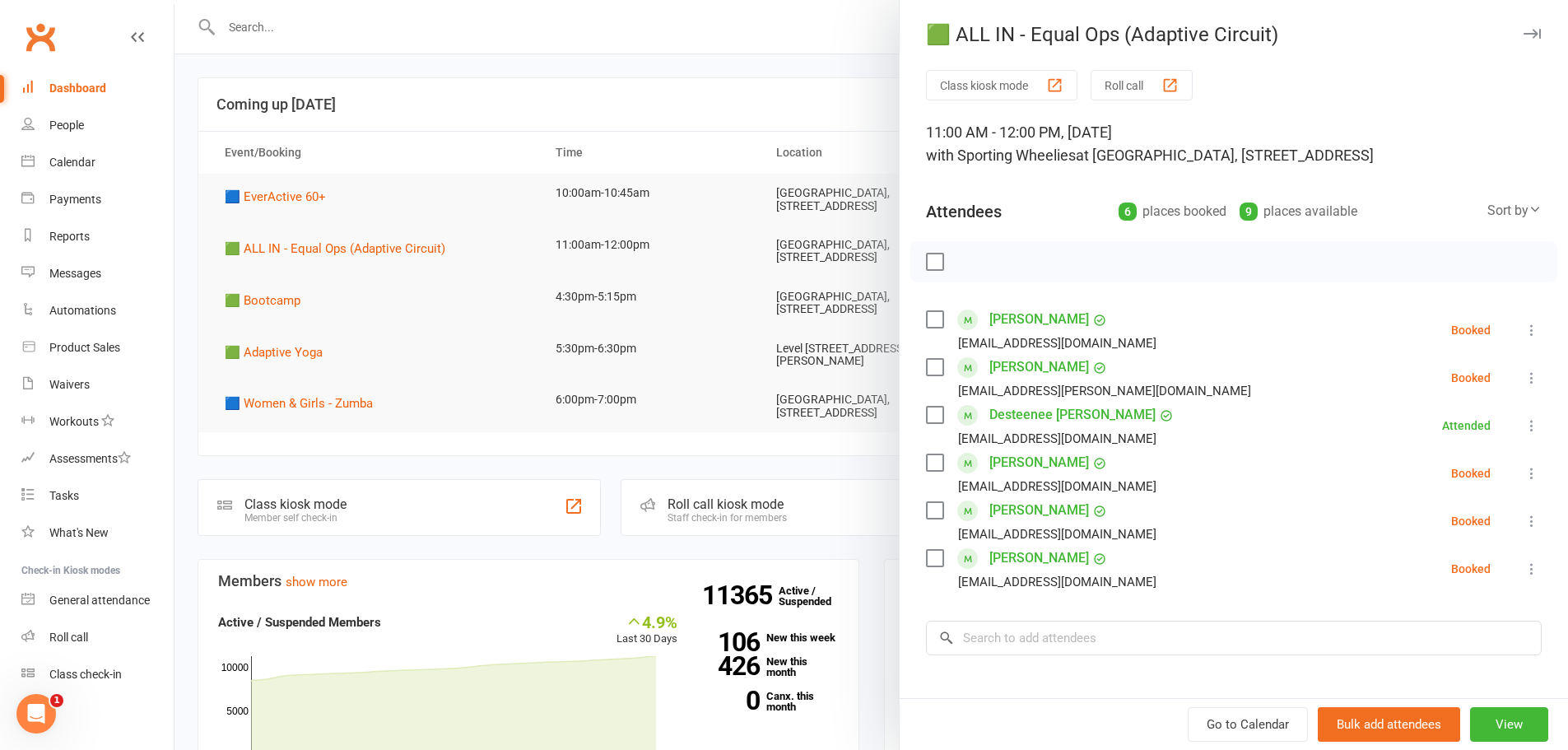
click at [65, 81] on link "Dashboard" at bounding box center [97, 89] width 152 height 37
click at [402, 48] on div at bounding box center [871, 375] width 1393 height 750
